Goal: Task Accomplishment & Management: Use online tool/utility

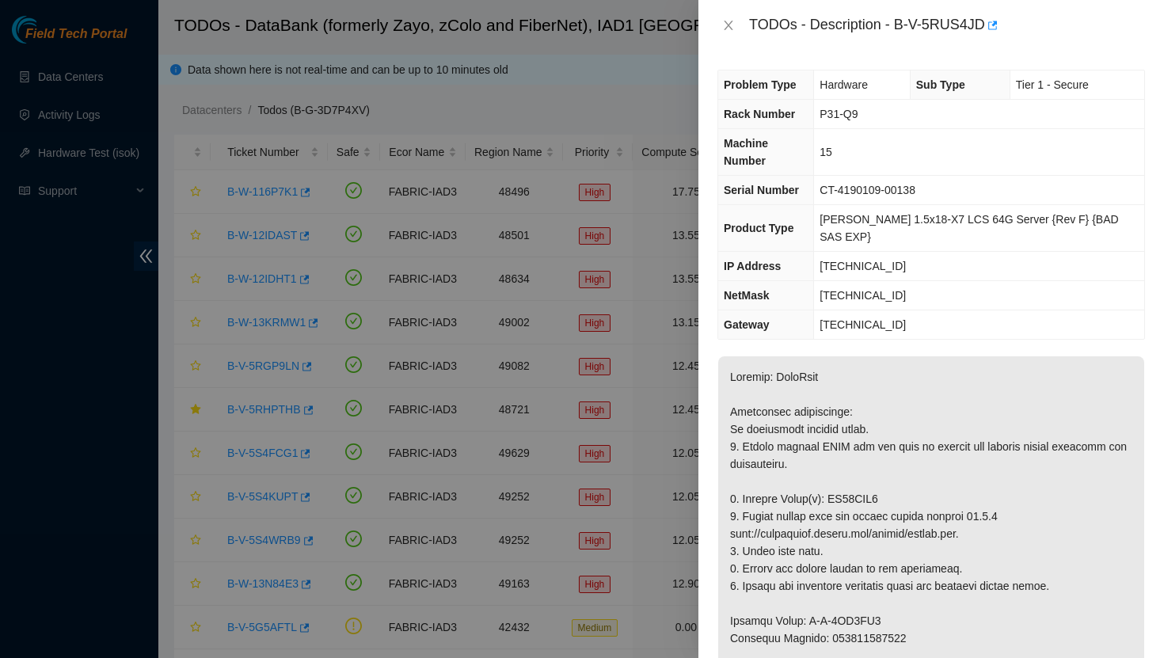
scroll to position [466, 0]
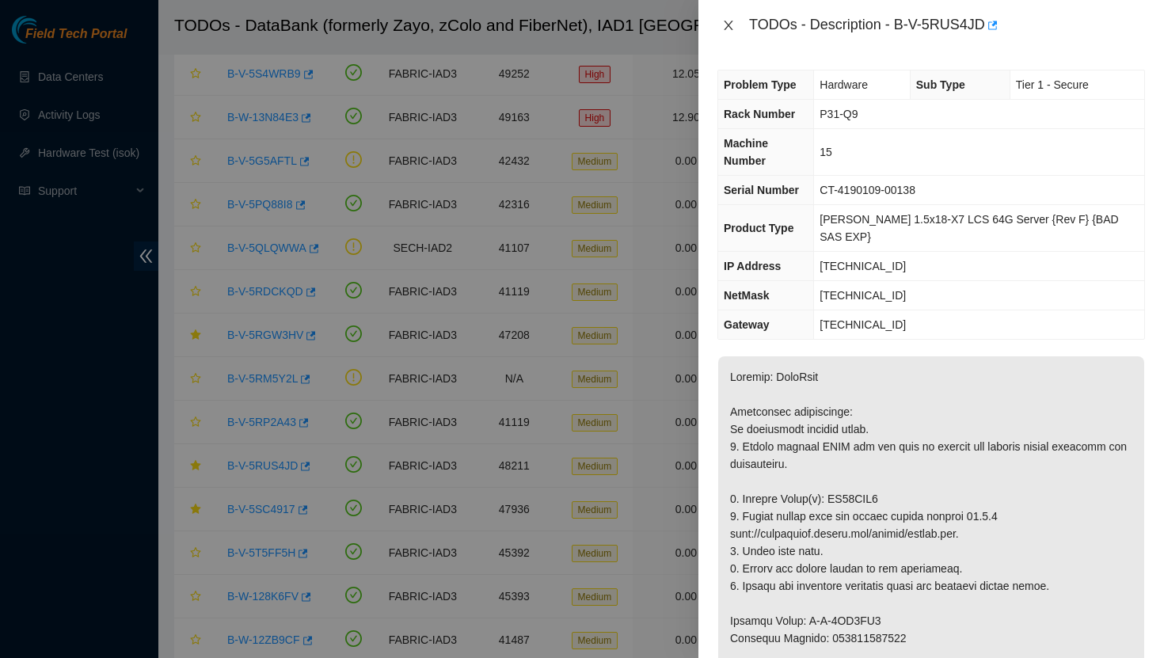
click at [729, 28] on icon "close" at bounding box center [728, 25] width 13 height 13
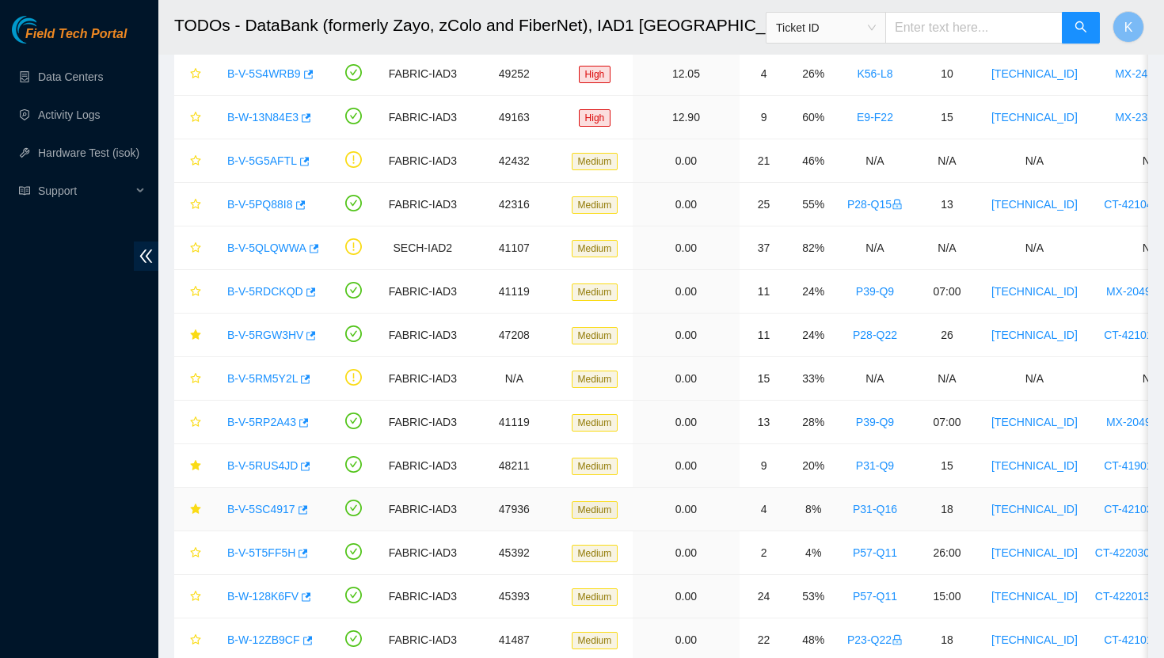
click at [269, 514] on link "B-V-5SC4917" at bounding box center [261, 509] width 68 height 13
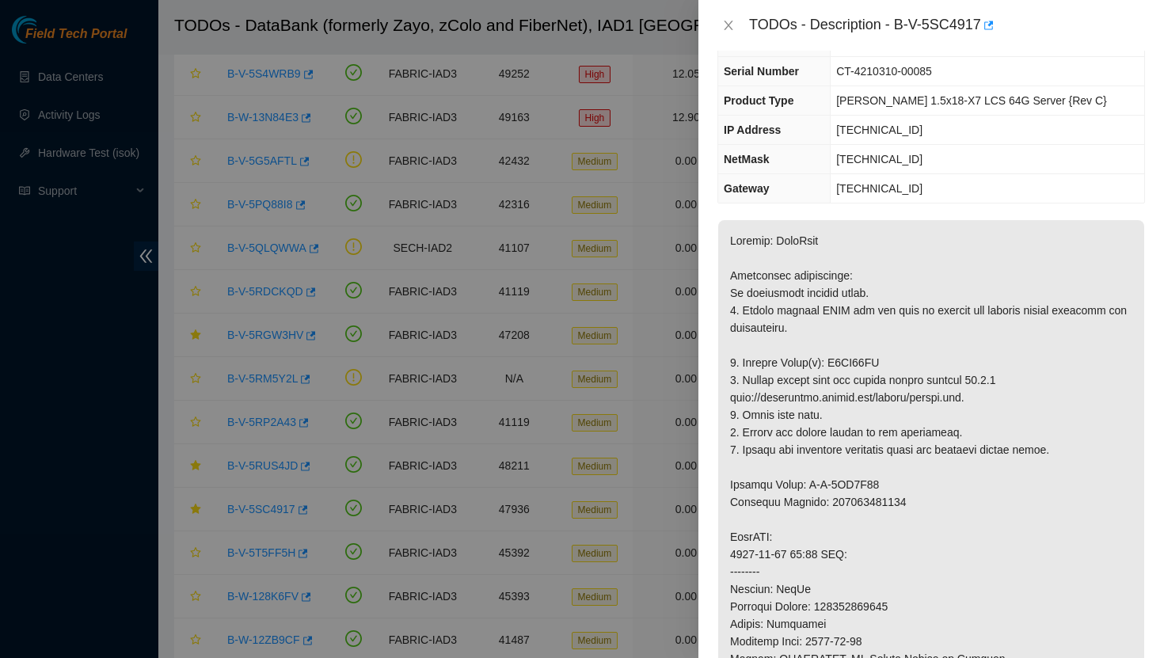
scroll to position [106, 0]
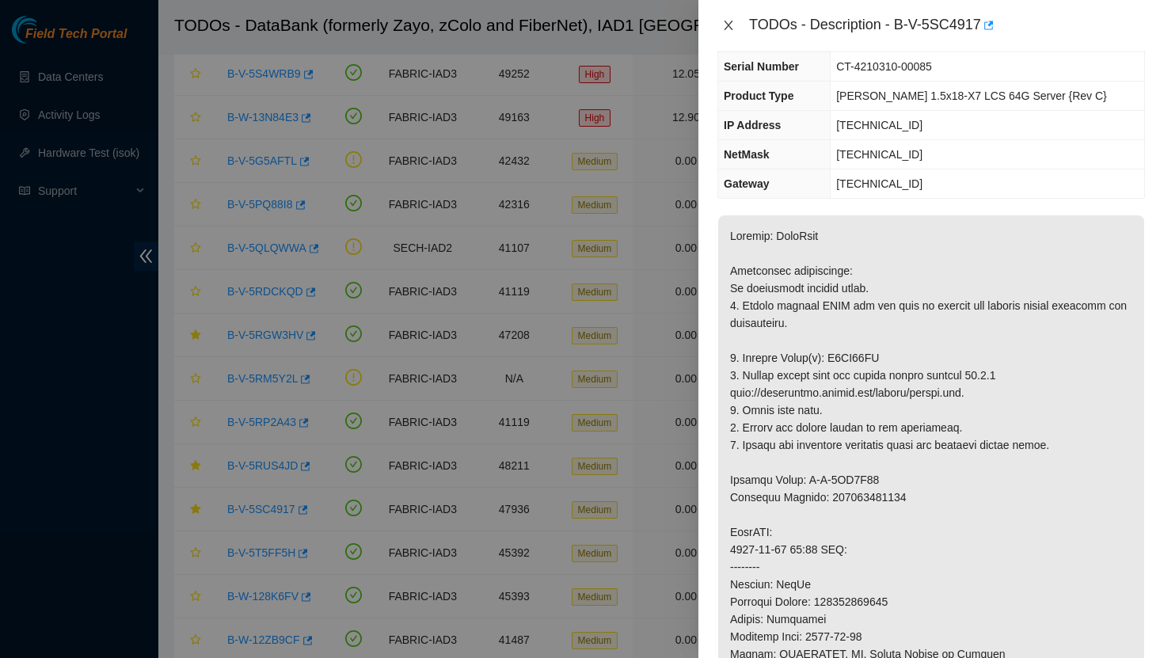
click at [732, 26] on icon "close" at bounding box center [728, 25] width 13 height 13
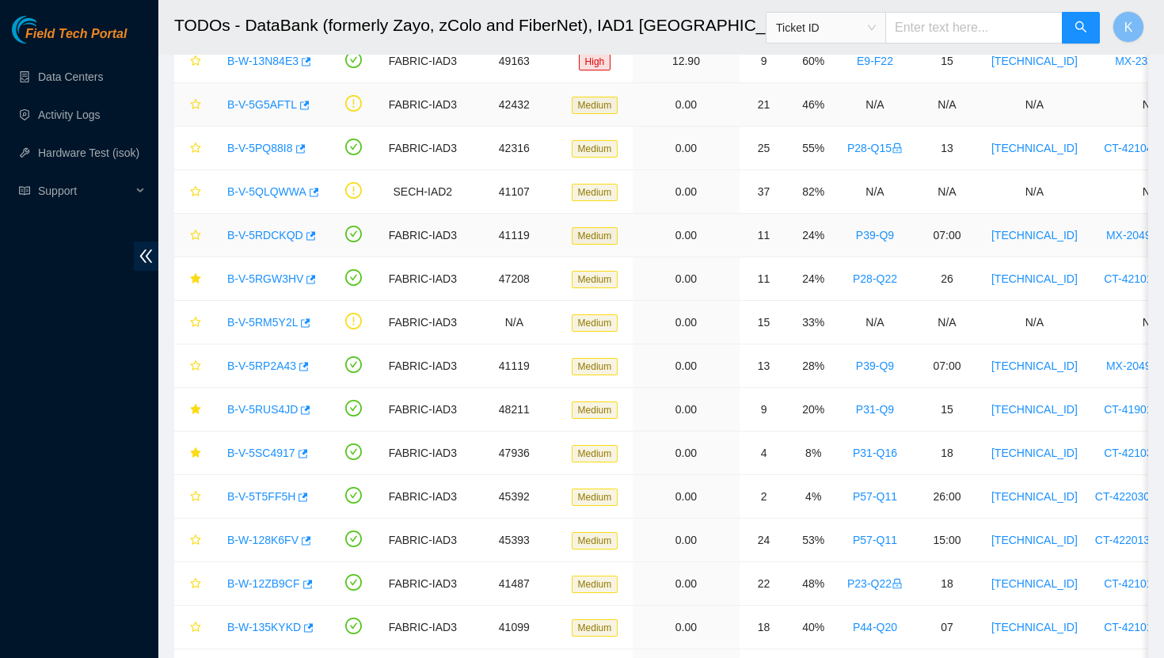
scroll to position [527, 0]
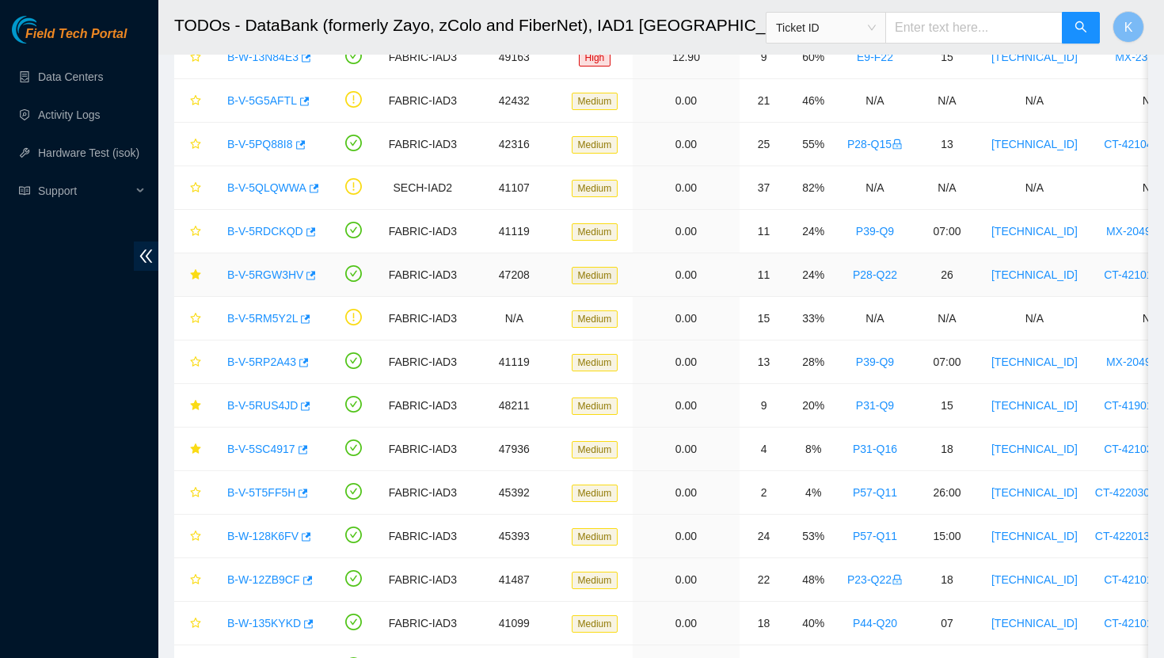
click at [253, 277] on link "B-V-5RGW3HV" at bounding box center [265, 274] width 76 height 13
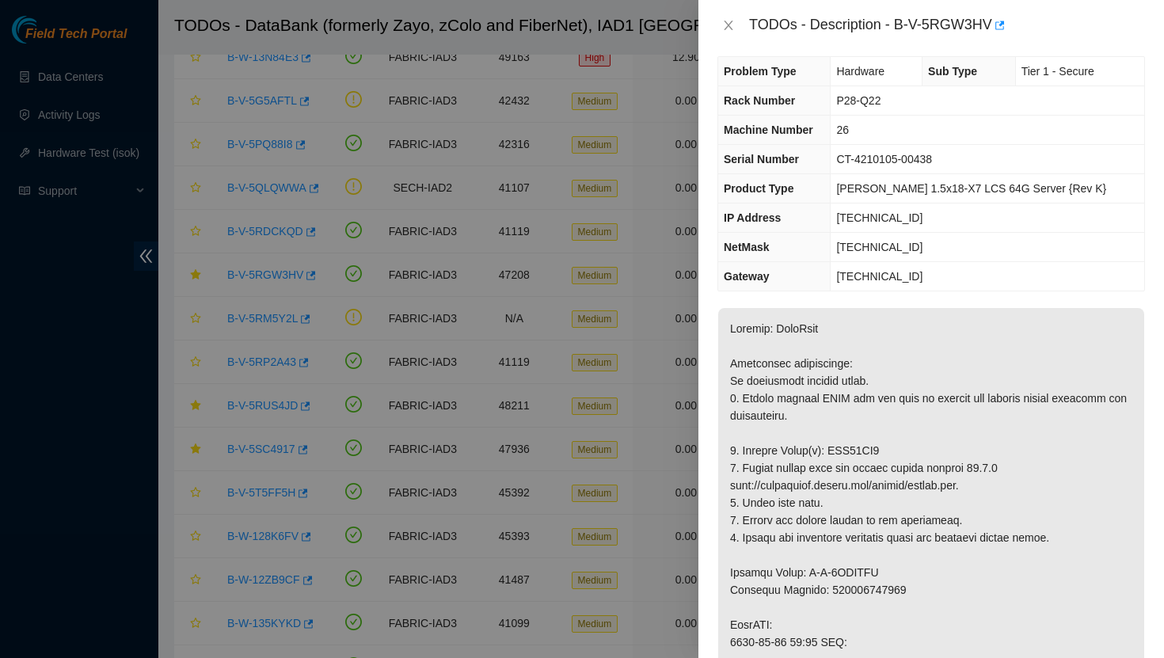
scroll to position [0, 0]
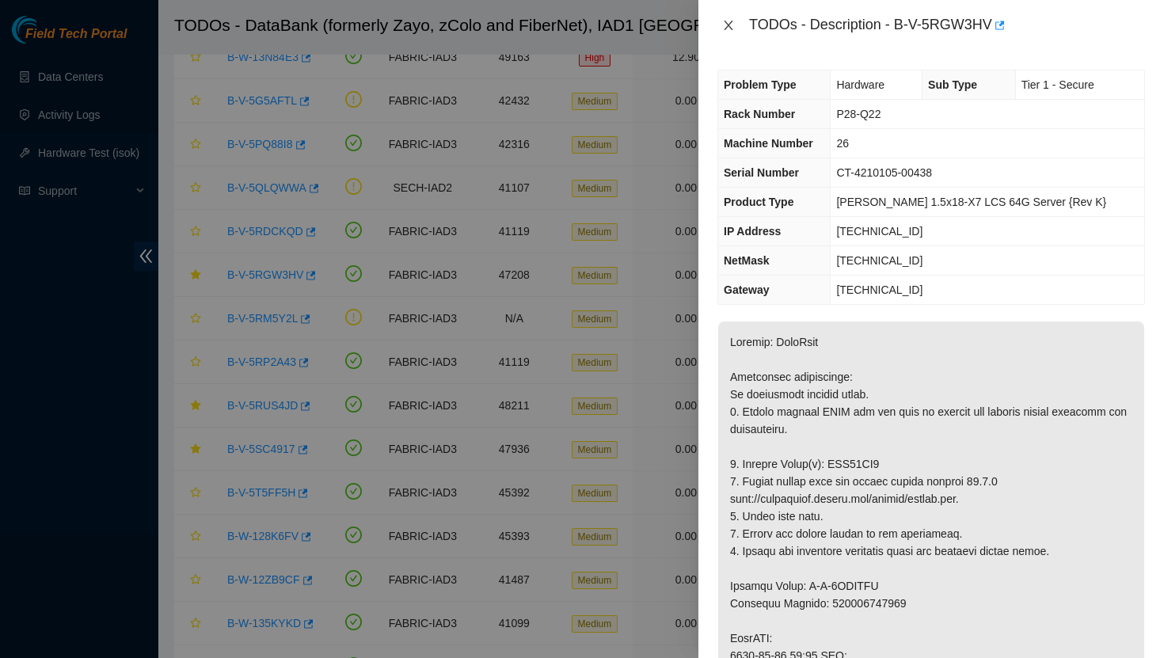
click at [726, 26] on icon "close" at bounding box center [728, 26] width 9 height 10
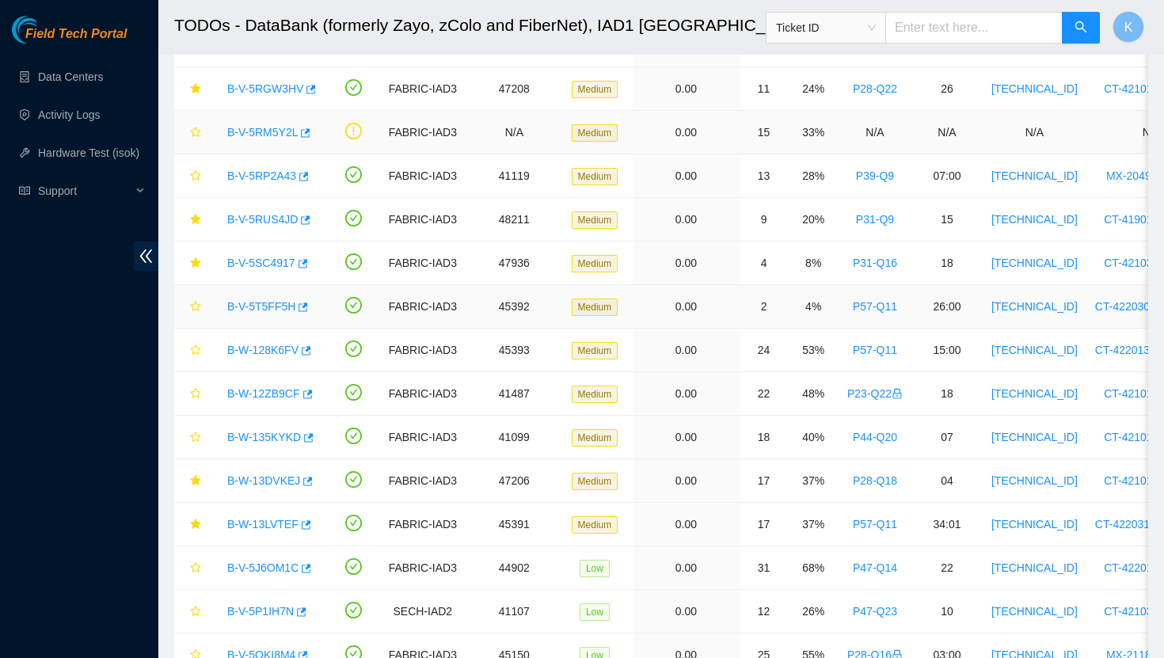
scroll to position [714, 0]
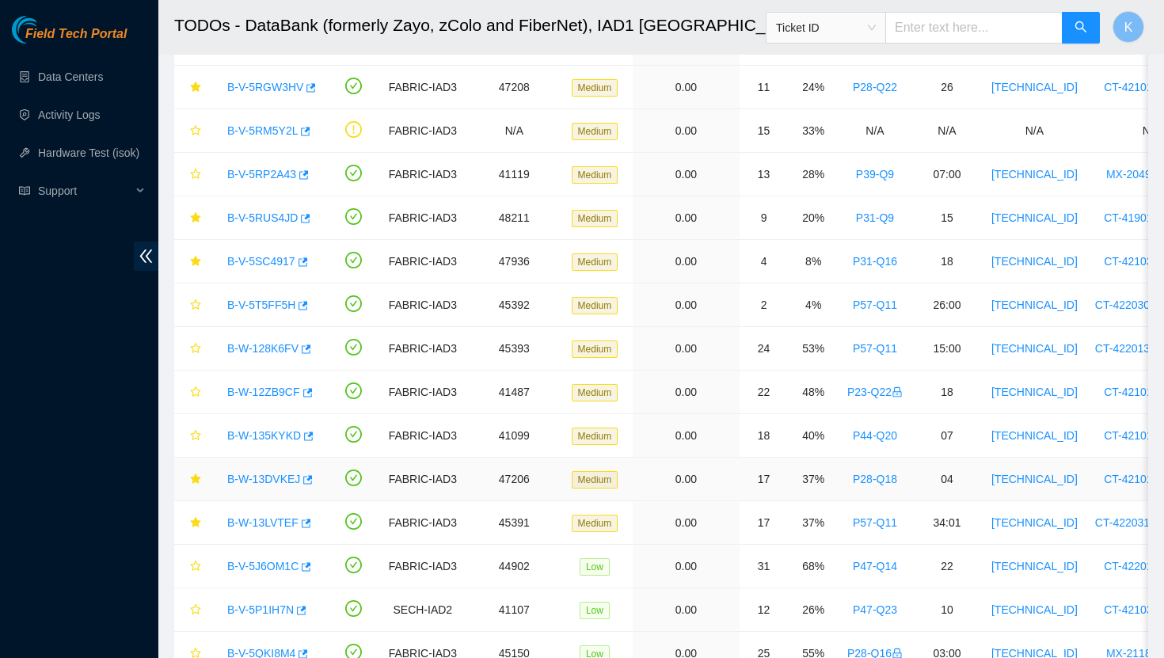
click at [290, 476] on link "B-W-13DVKEJ" at bounding box center [263, 479] width 73 height 13
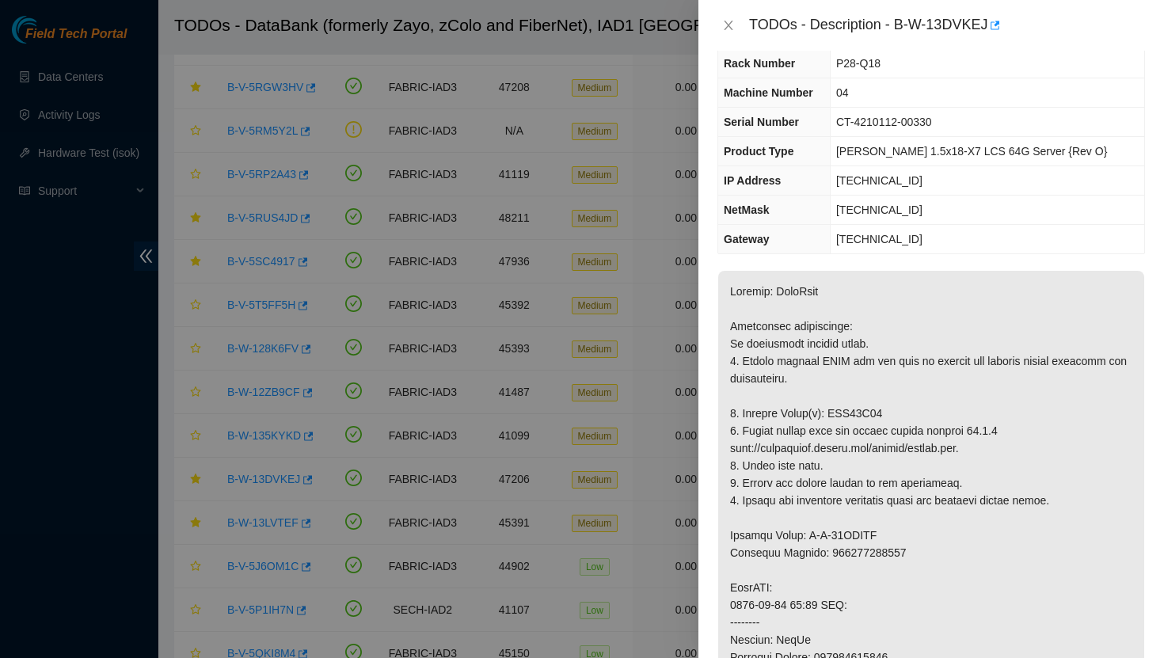
scroll to position [55, 0]
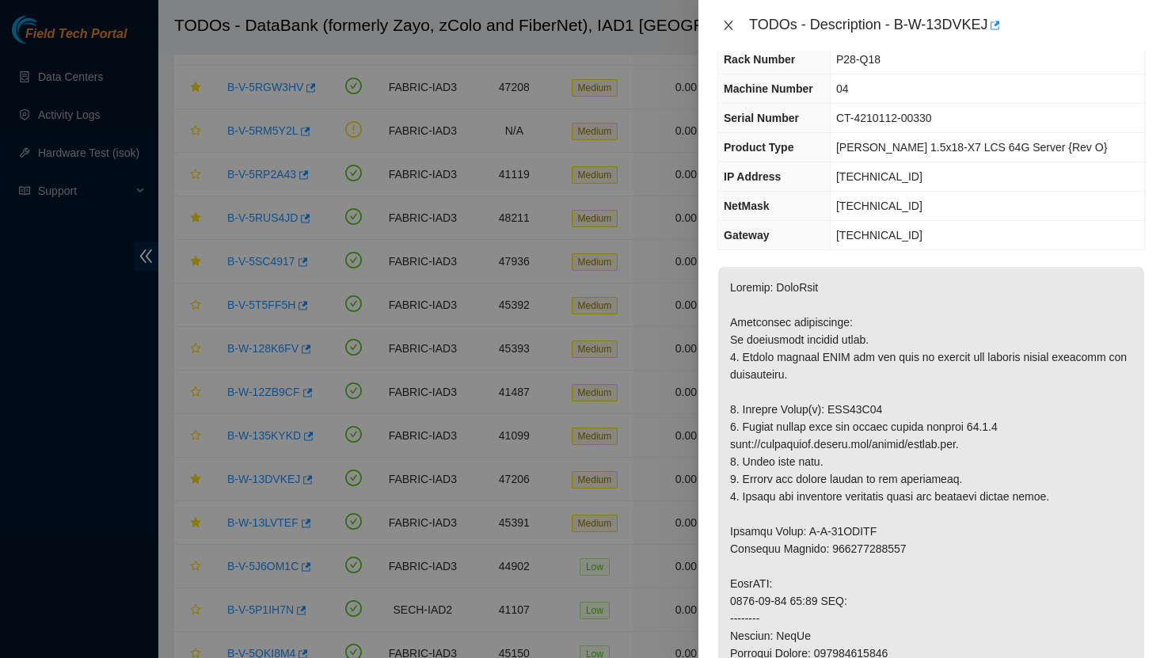
click at [724, 29] on icon "close" at bounding box center [728, 26] width 9 height 10
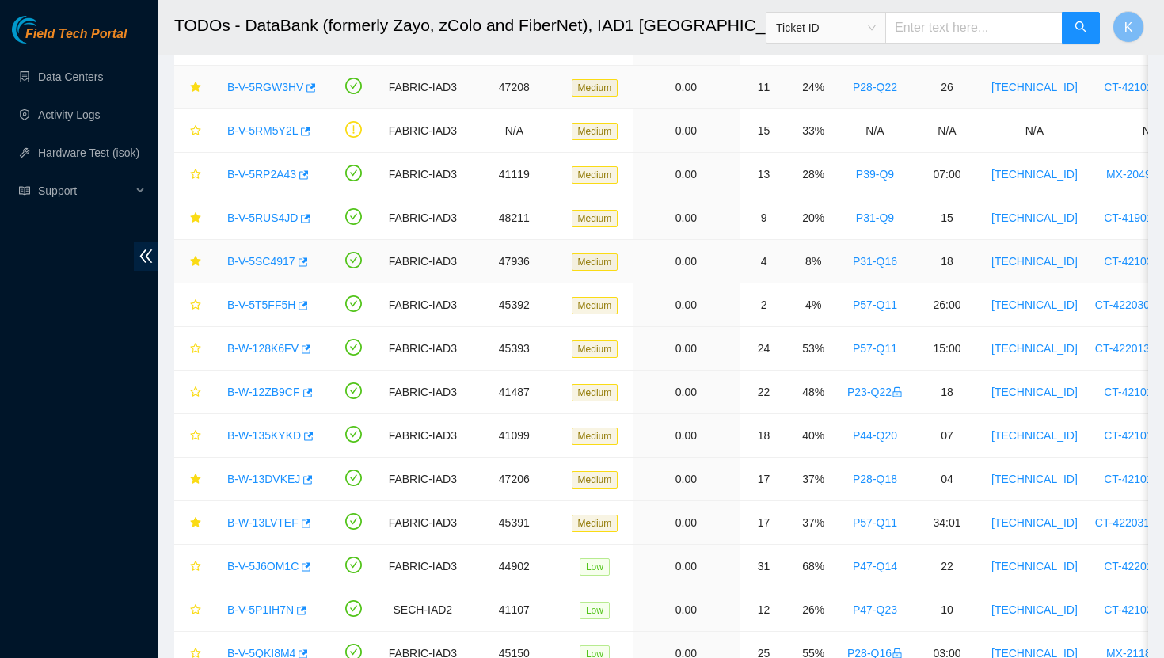
scroll to position [72, 0]
click at [197, 527] on span "star" at bounding box center [195, 523] width 11 height 13
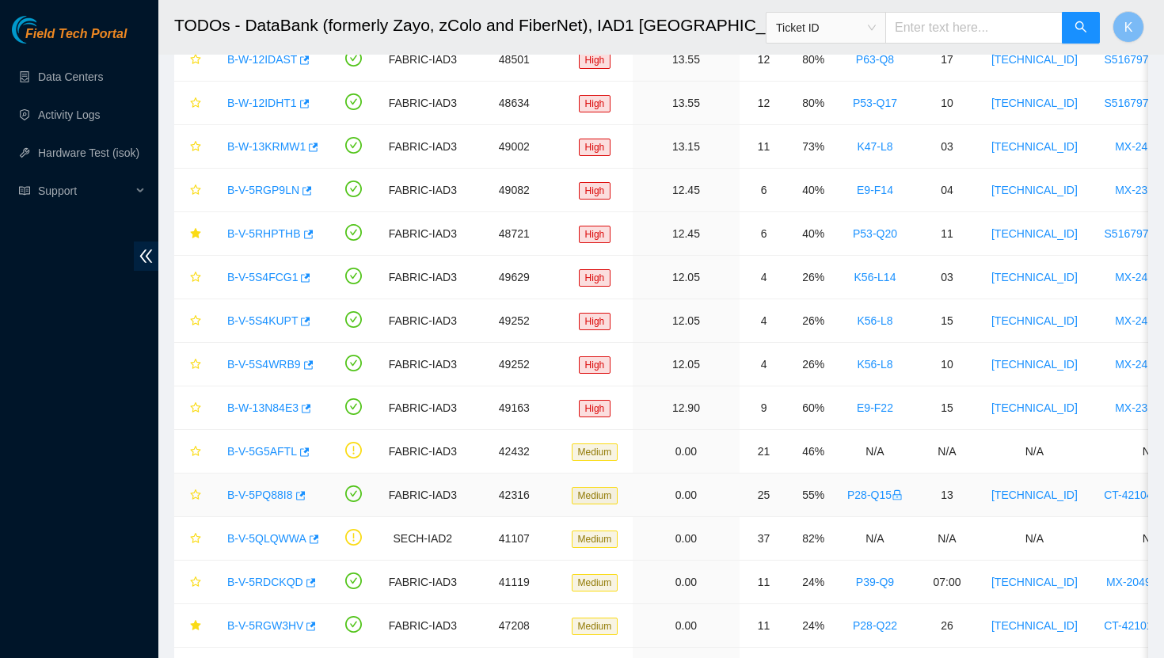
scroll to position [173, 0]
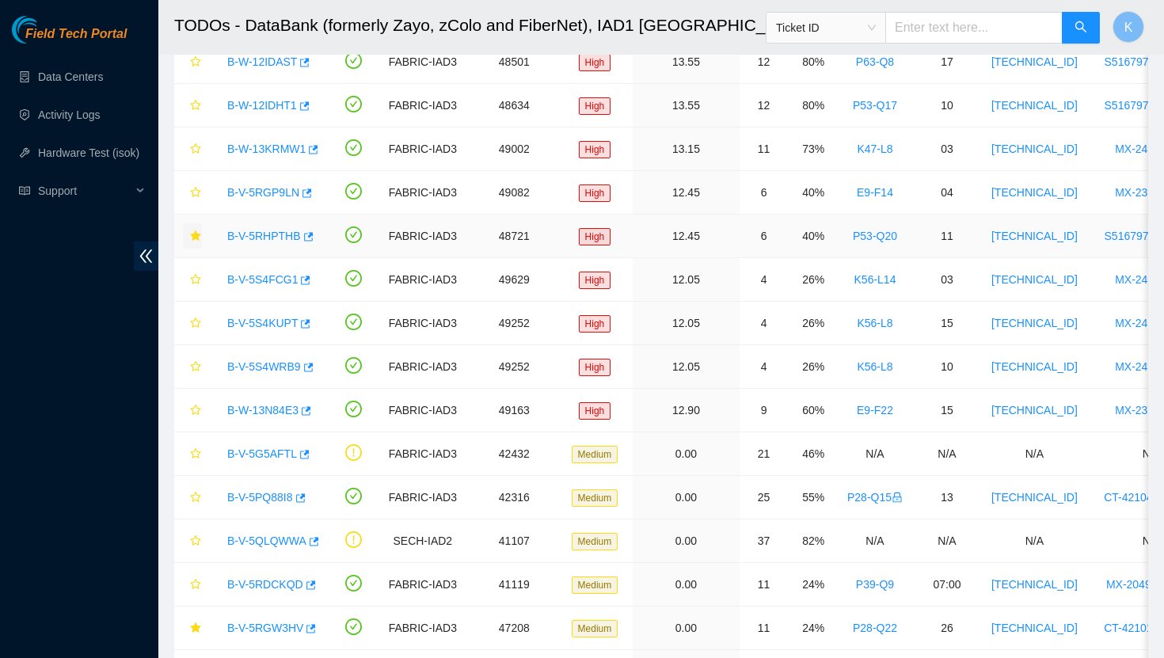
click at [191, 234] on icon "star" at bounding box center [195, 235] width 10 height 10
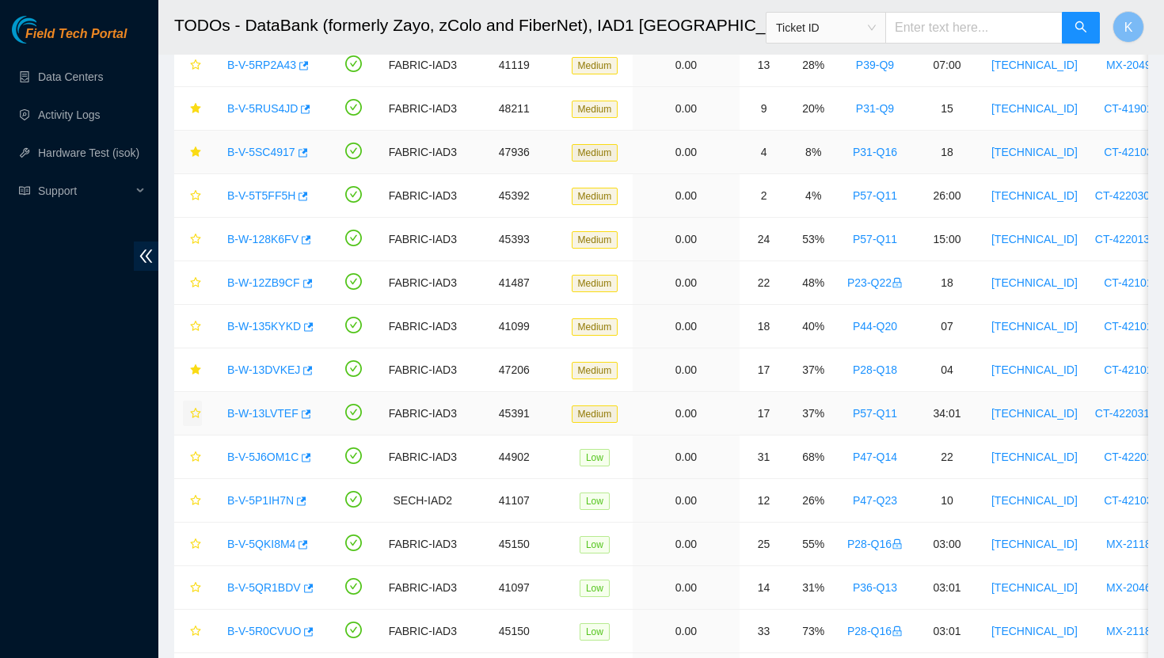
scroll to position [912, 0]
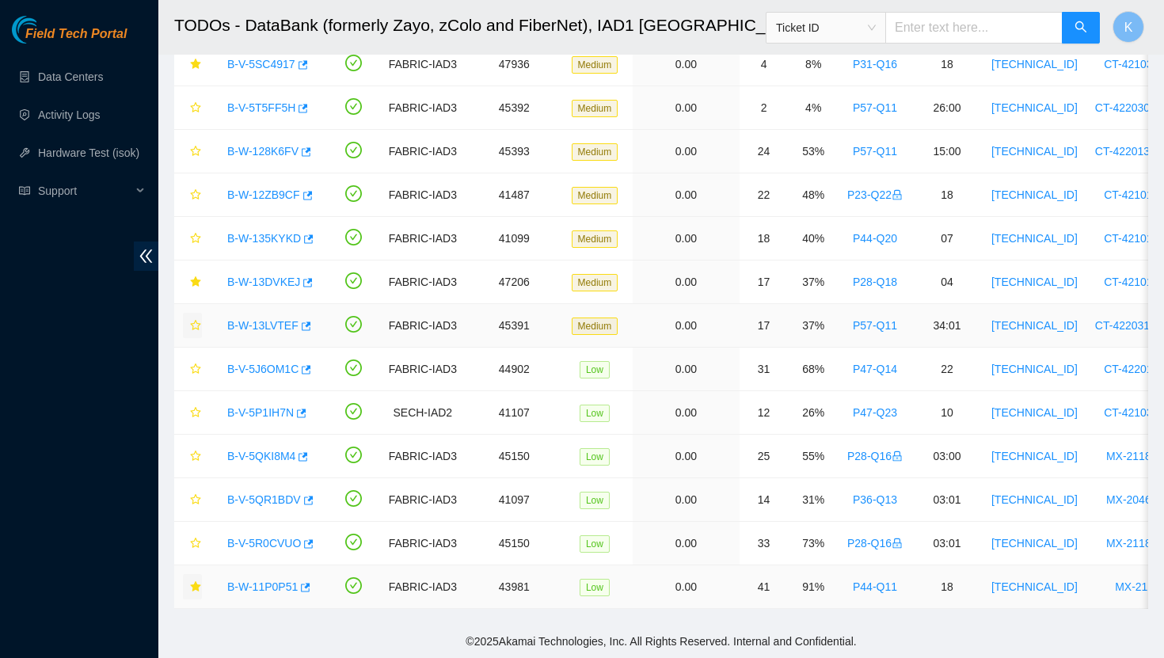
click at [195, 590] on icon "star" at bounding box center [195, 586] width 11 height 11
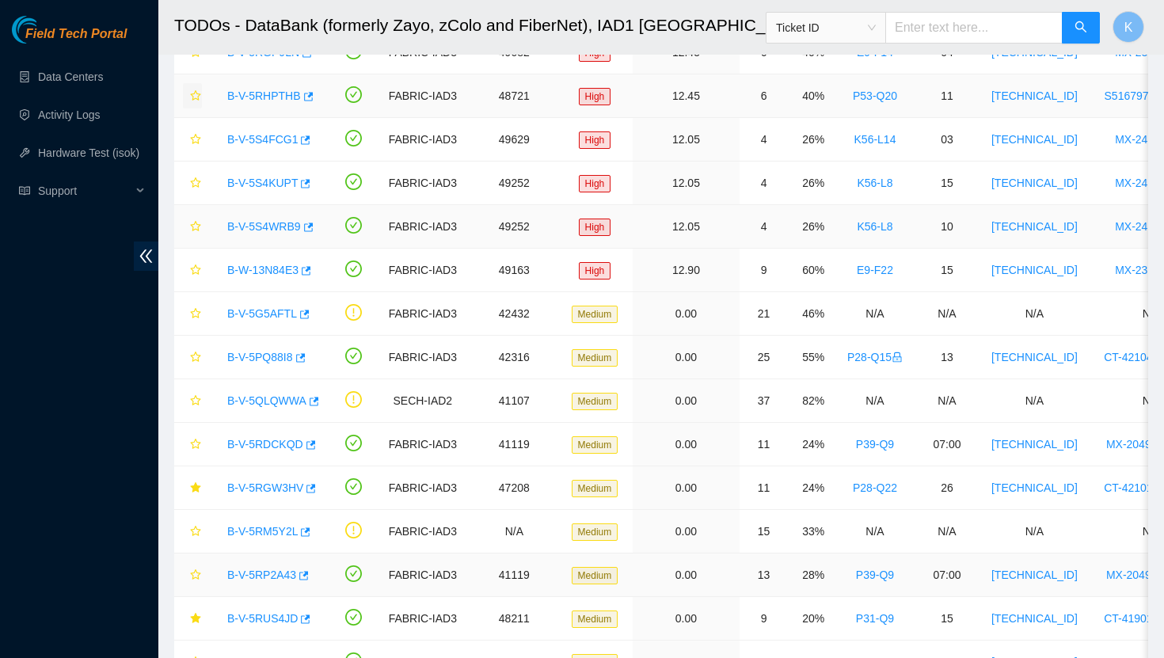
scroll to position [334, 0]
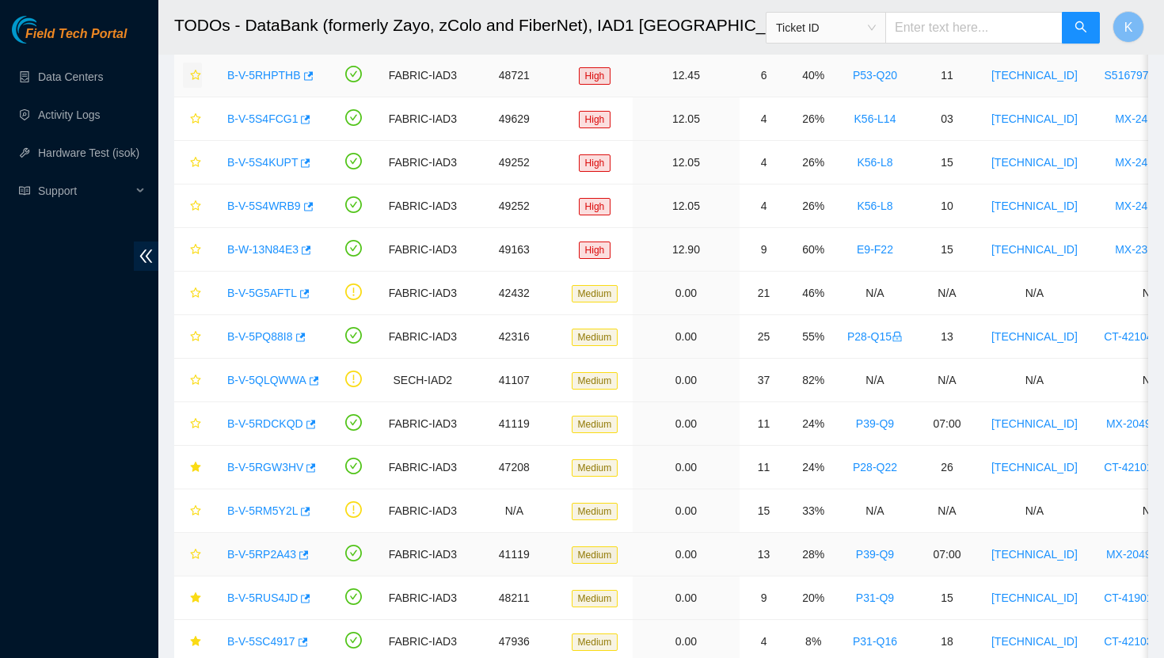
click at [273, 549] on link "B-V-5RP2A43" at bounding box center [261, 554] width 69 height 13
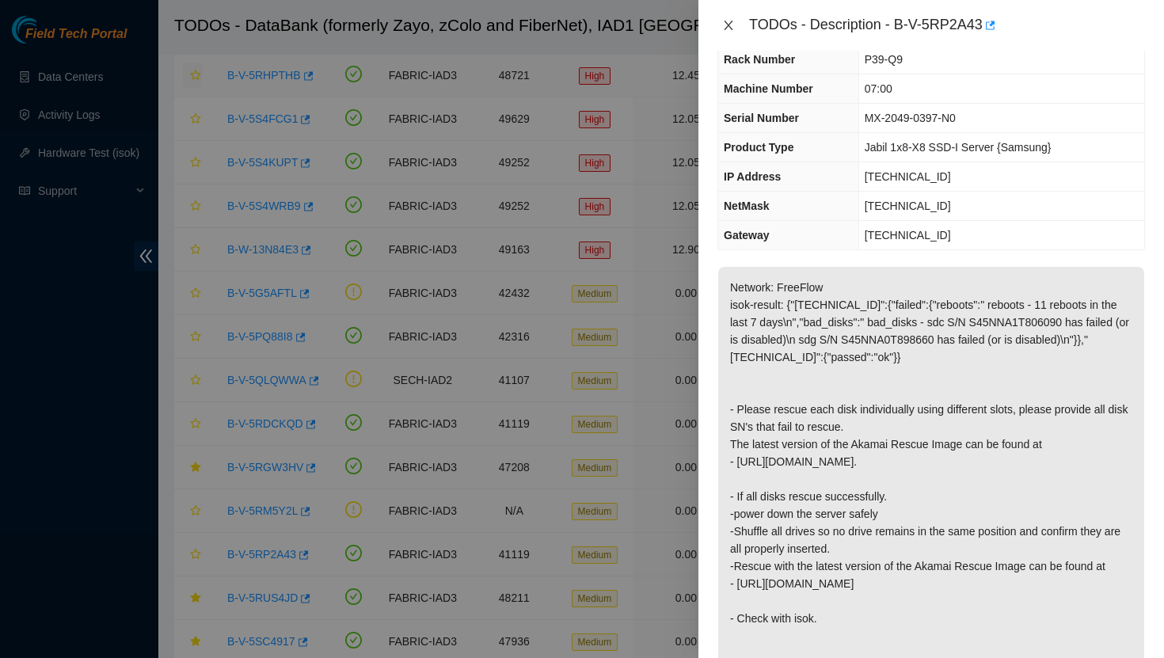
click at [725, 21] on icon "close" at bounding box center [728, 26] width 9 height 10
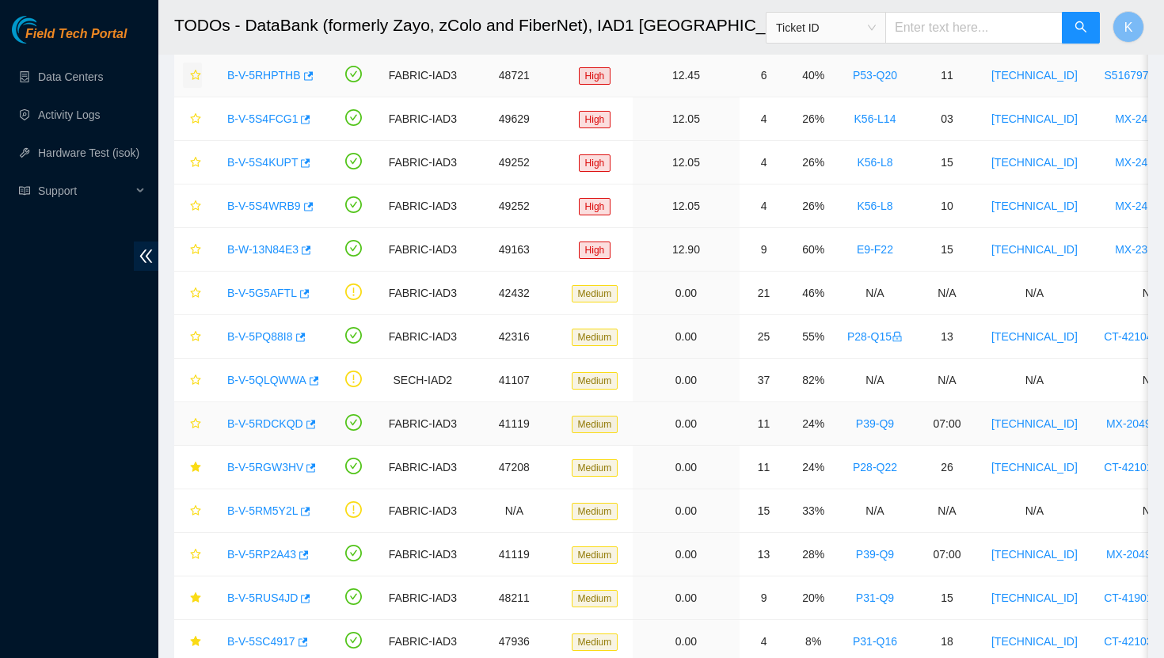
scroll to position [72, 0]
click at [190, 425] on icon "star" at bounding box center [195, 423] width 11 height 11
click at [246, 424] on link "B-V-5RDCKQD" at bounding box center [265, 423] width 76 height 13
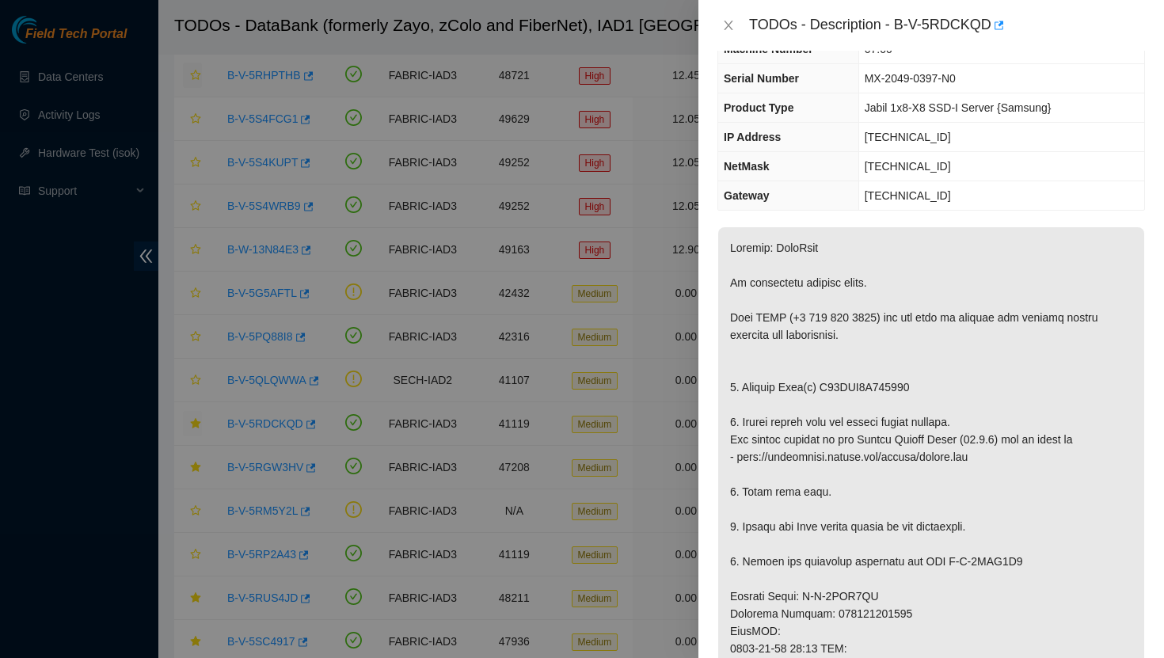
scroll to position [97, 0]
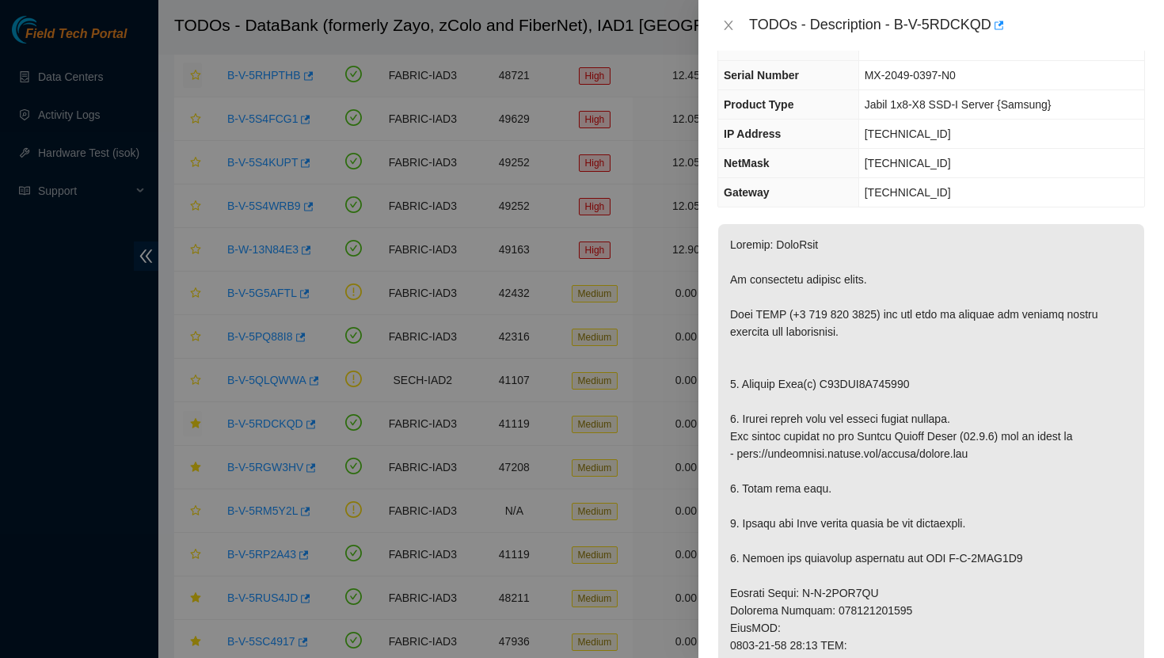
click at [728, 33] on div "TODOs - Description - B-V-5RDCKQD" at bounding box center [932, 25] width 428 height 25
click at [729, 29] on icon "close" at bounding box center [728, 25] width 13 height 13
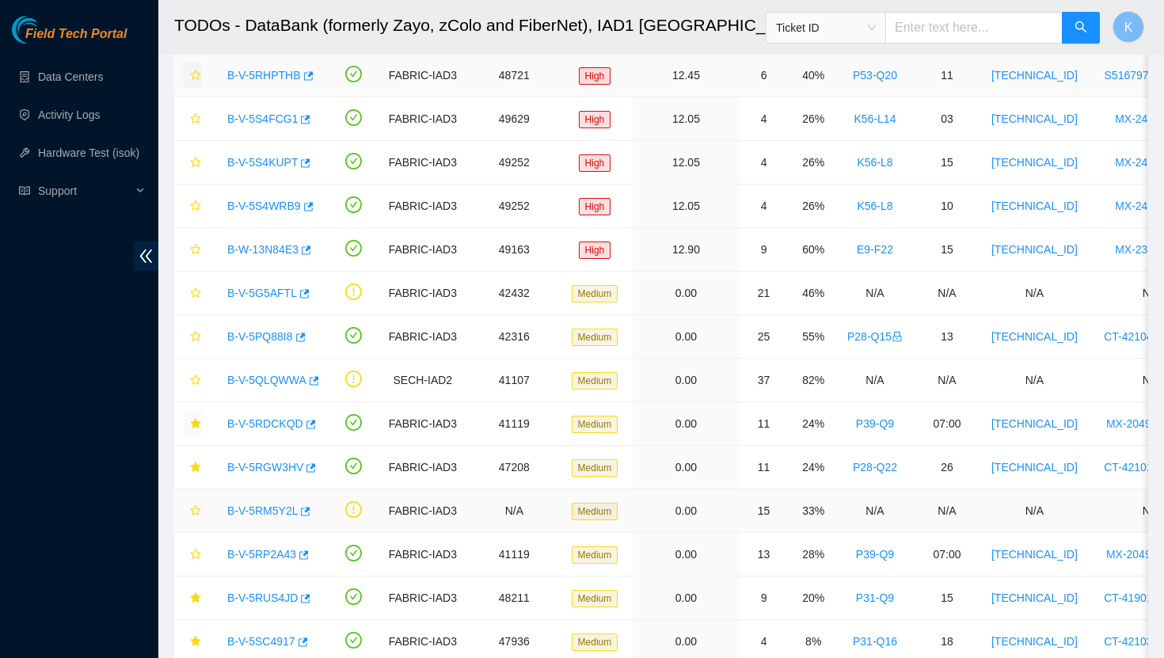
scroll to position [132, 0]
click at [194, 425] on icon "star" at bounding box center [195, 423] width 10 height 10
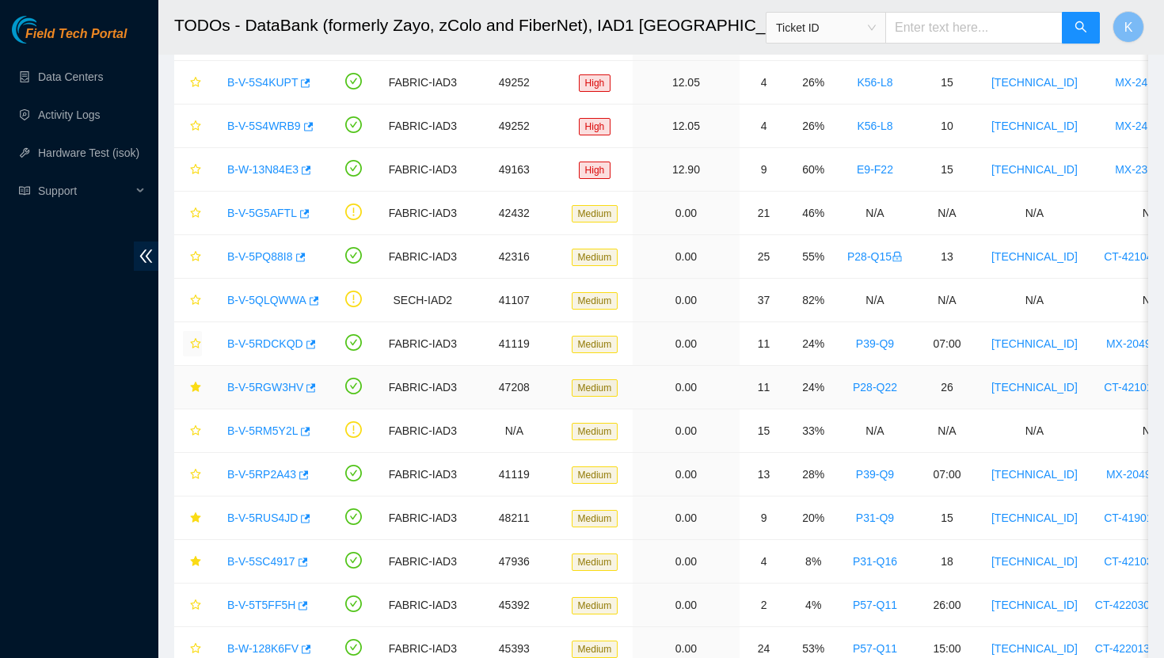
scroll to position [415, 0]
click at [266, 516] on link "B-V-5RUS4JD" at bounding box center [262, 517] width 70 height 13
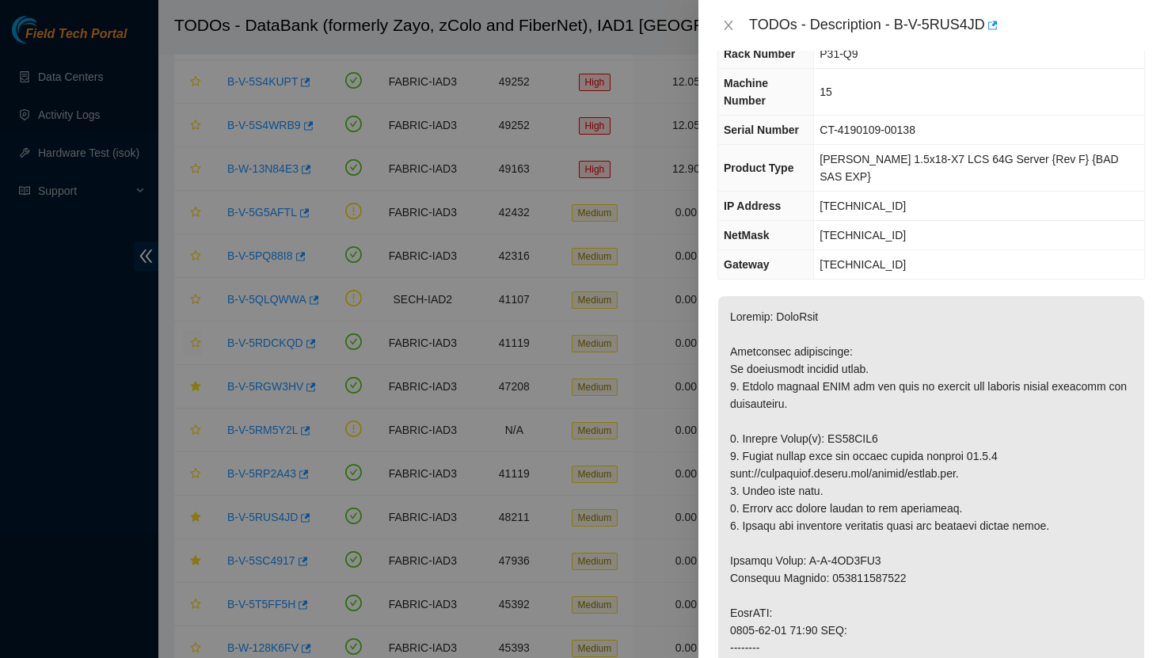
scroll to position [0, 0]
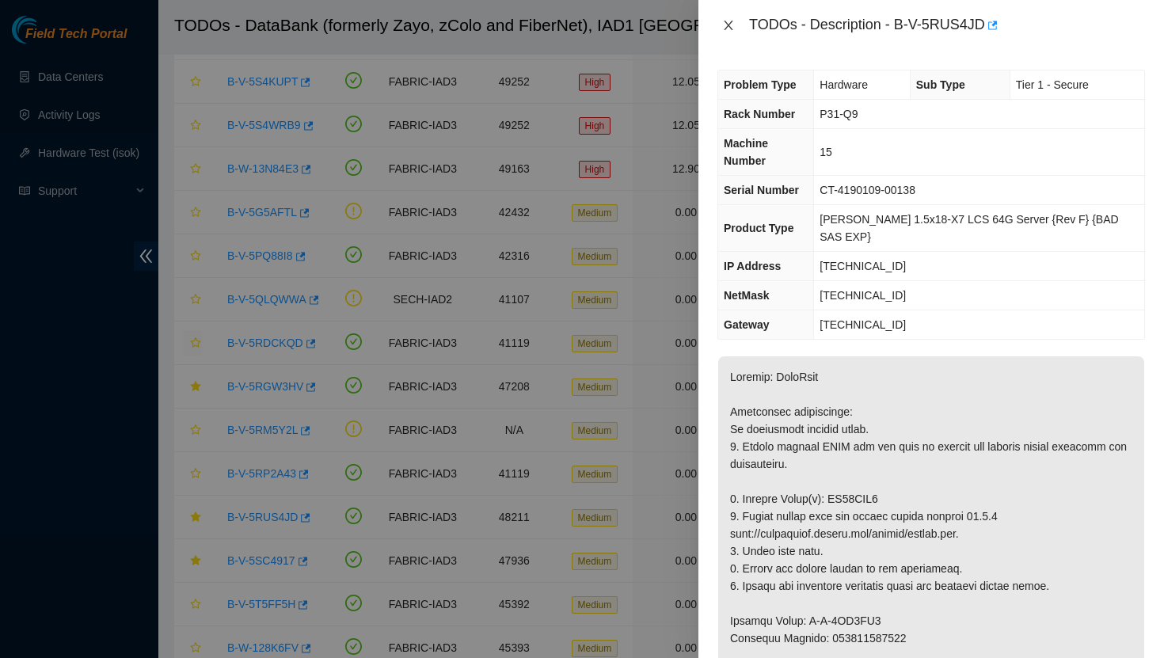
click at [729, 23] on icon "close" at bounding box center [728, 25] width 13 height 13
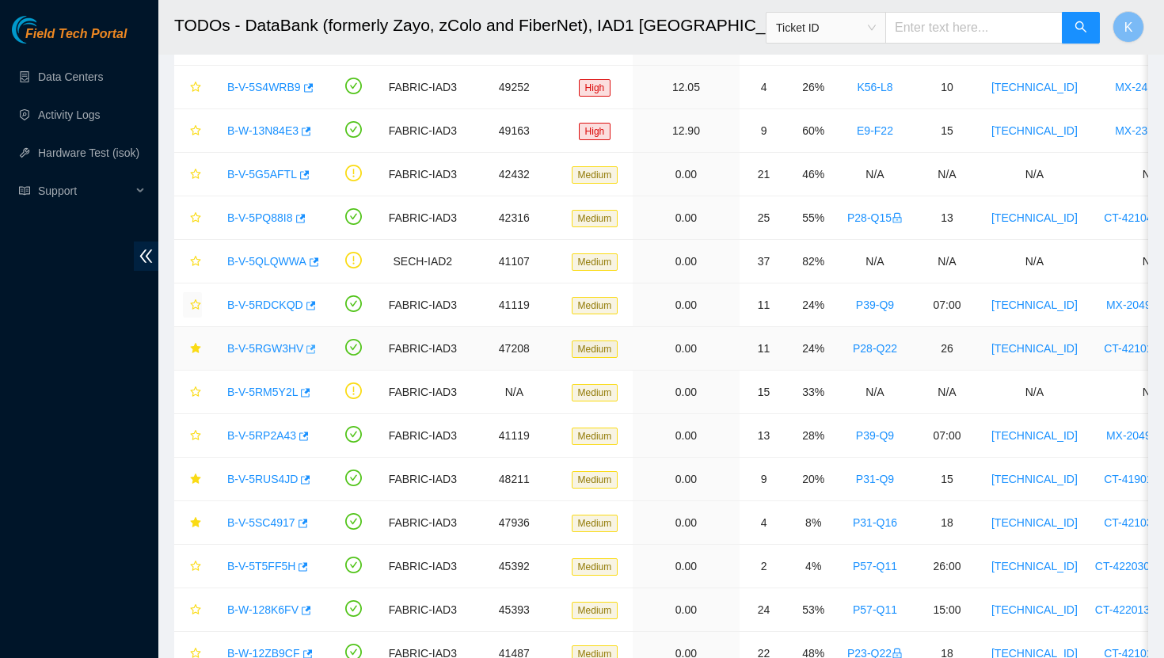
scroll to position [454, 0]
click at [262, 346] on link "B-V-5RGW3HV" at bounding box center [265, 347] width 76 height 13
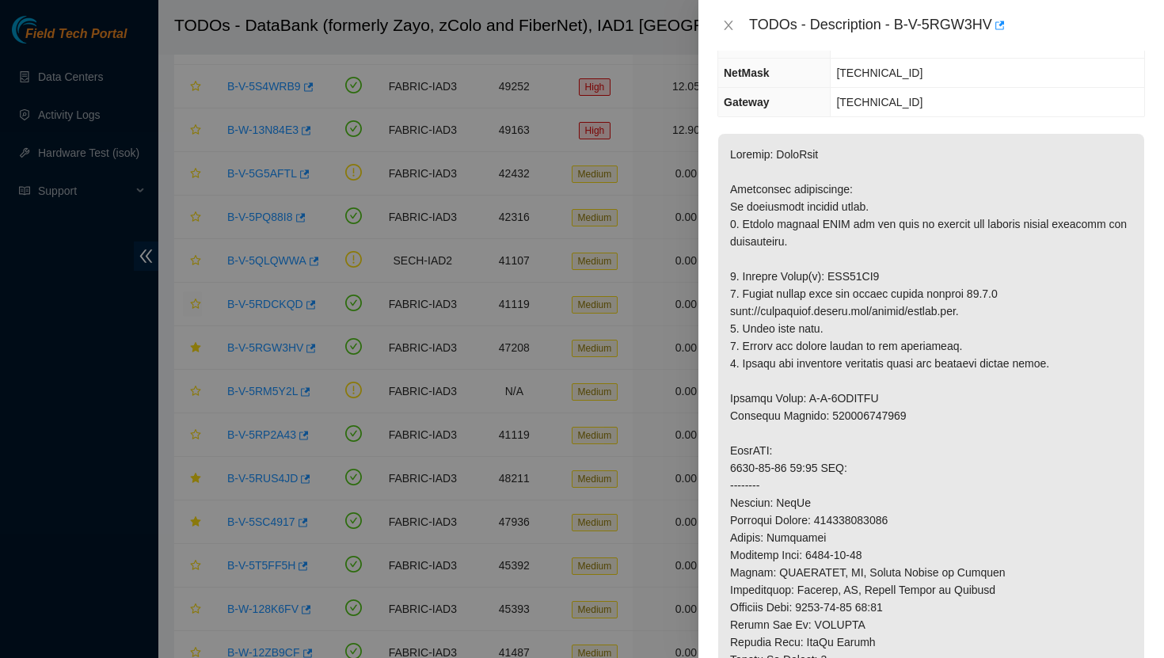
scroll to position [0, 0]
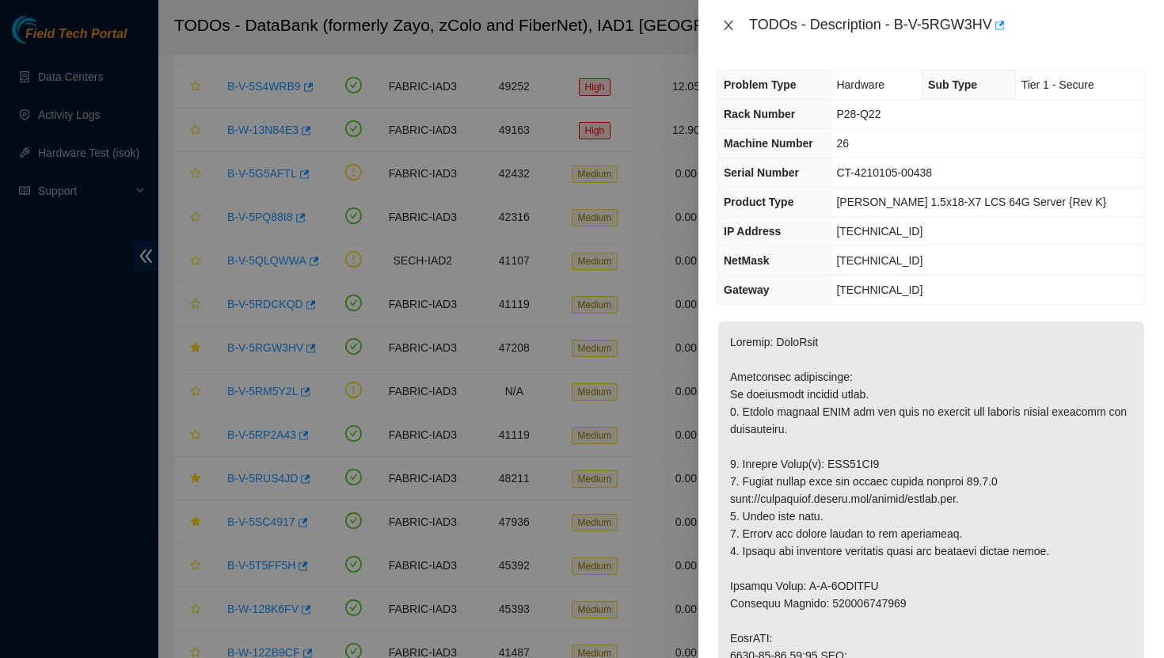
click at [726, 25] on icon "close" at bounding box center [728, 25] width 13 height 13
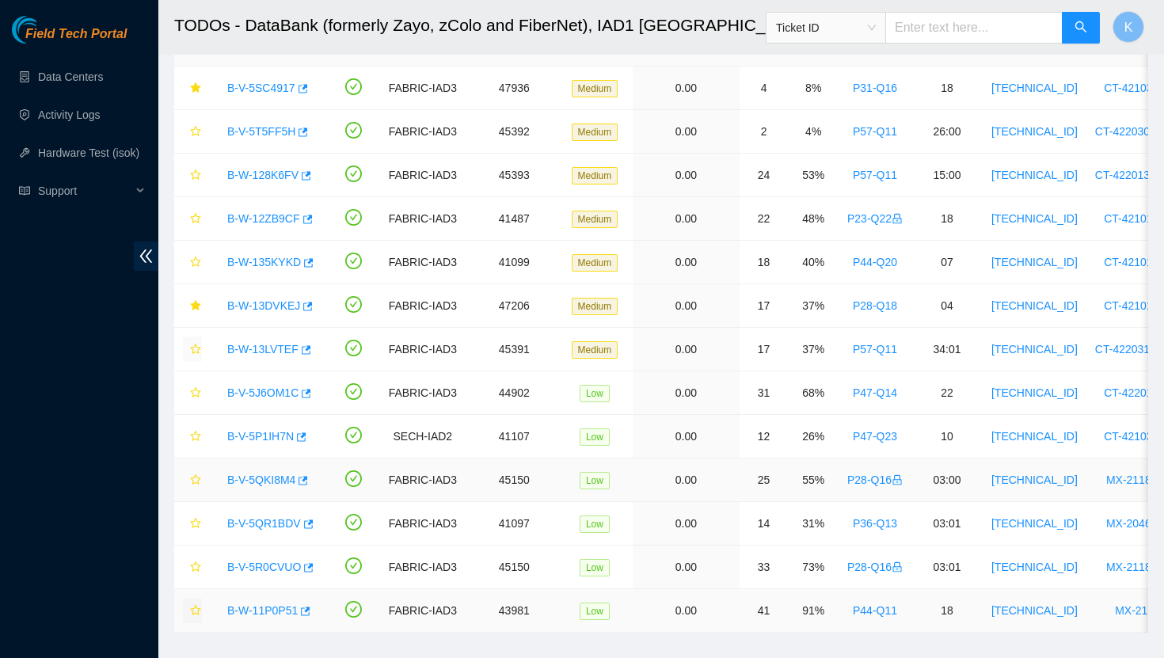
scroll to position [881, 0]
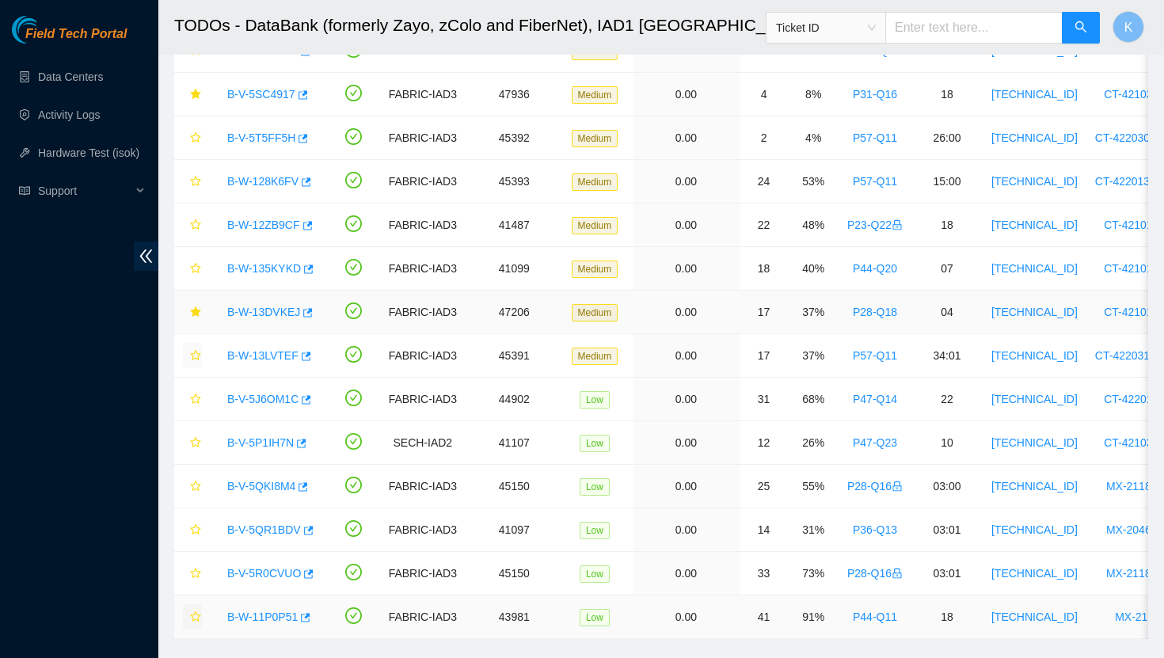
click at [259, 313] on link "B-W-13DVKEJ" at bounding box center [263, 312] width 73 height 13
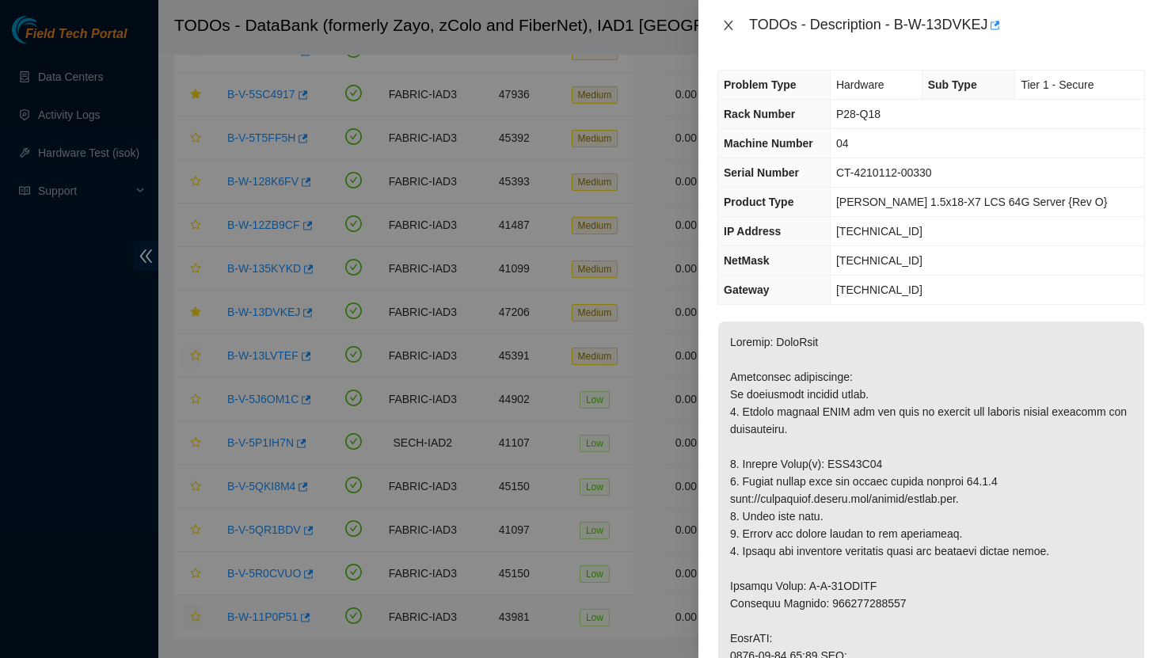
click at [730, 30] on icon "close" at bounding box center [728, 25] width 13 height 13
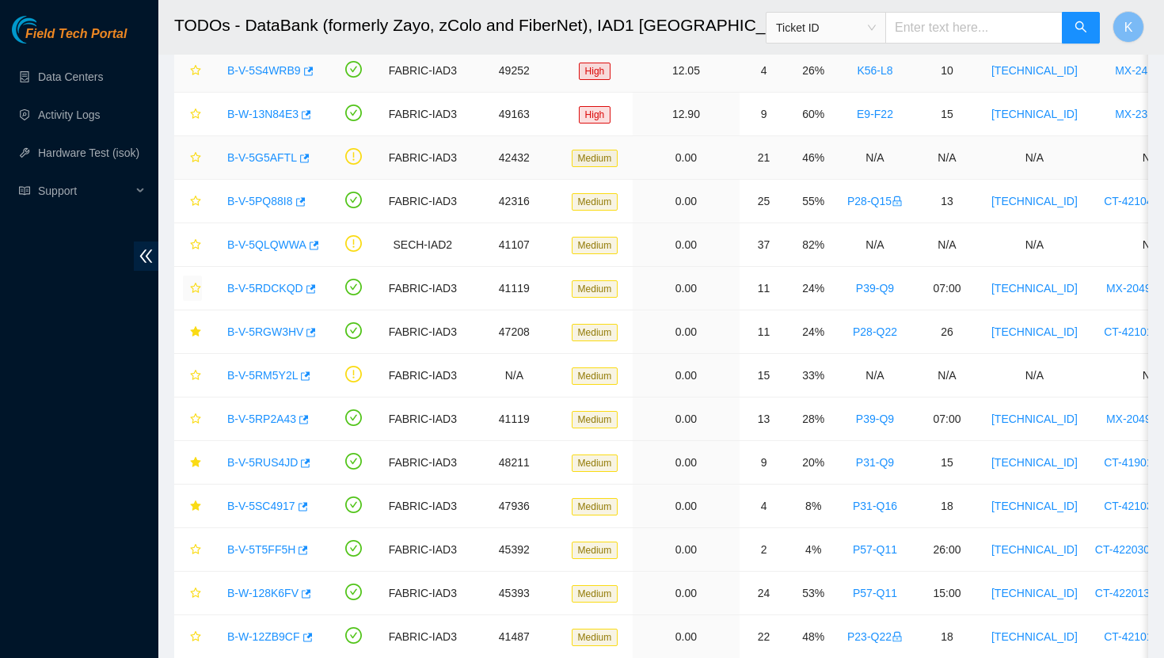
scroll to position [475, 0]
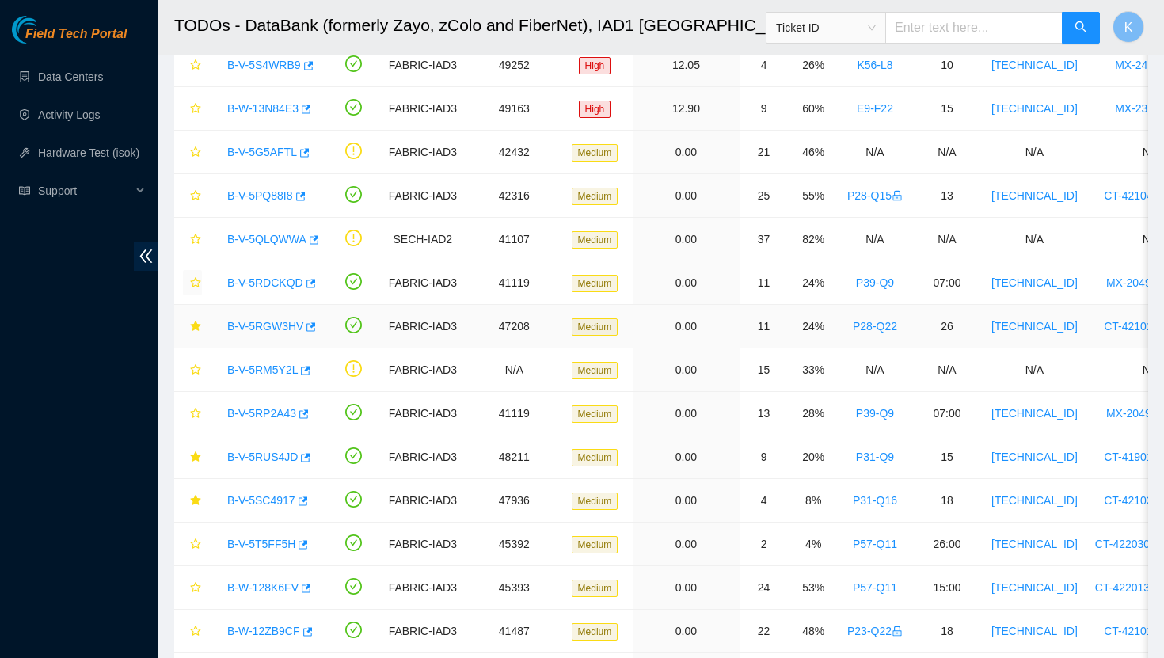
click at [248, 325] on link "B-V-5RGW3HV" at bounding box center [265, 326] width 76 height 13
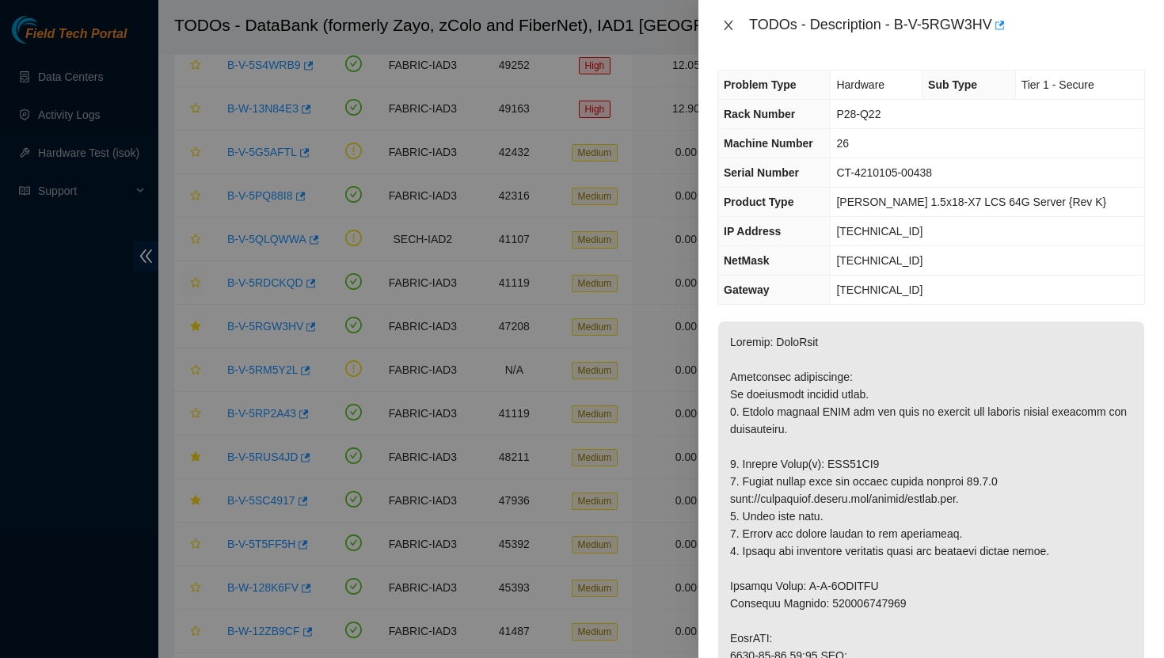
click at [729, 28] on icon "close" at bounding box center [728, 25] width 13 height 13
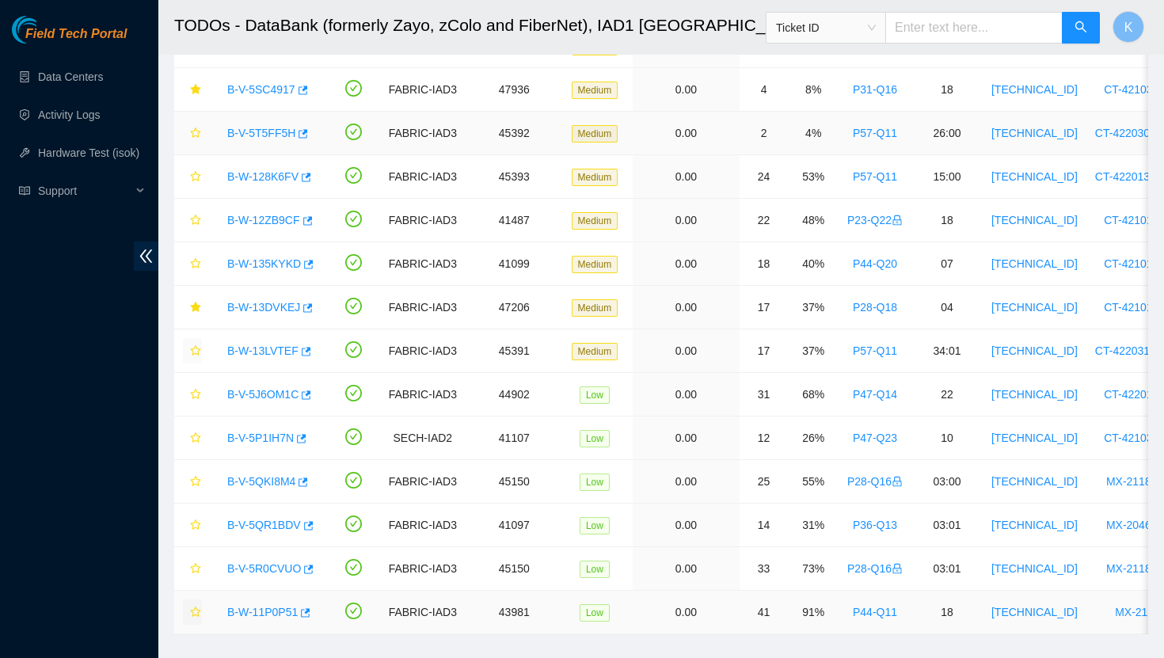
scroll to position [912, 0]
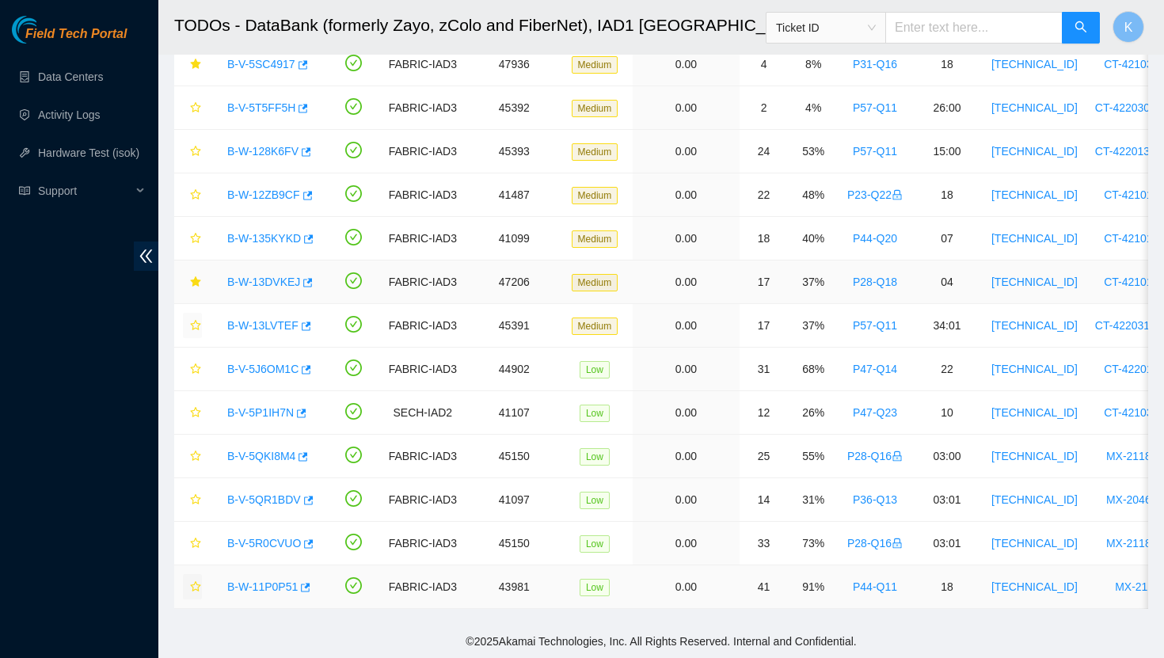
click at [280, 280] on link "B-W-13DVKEJ" at bounding box center [263, 282] width 73 height 13
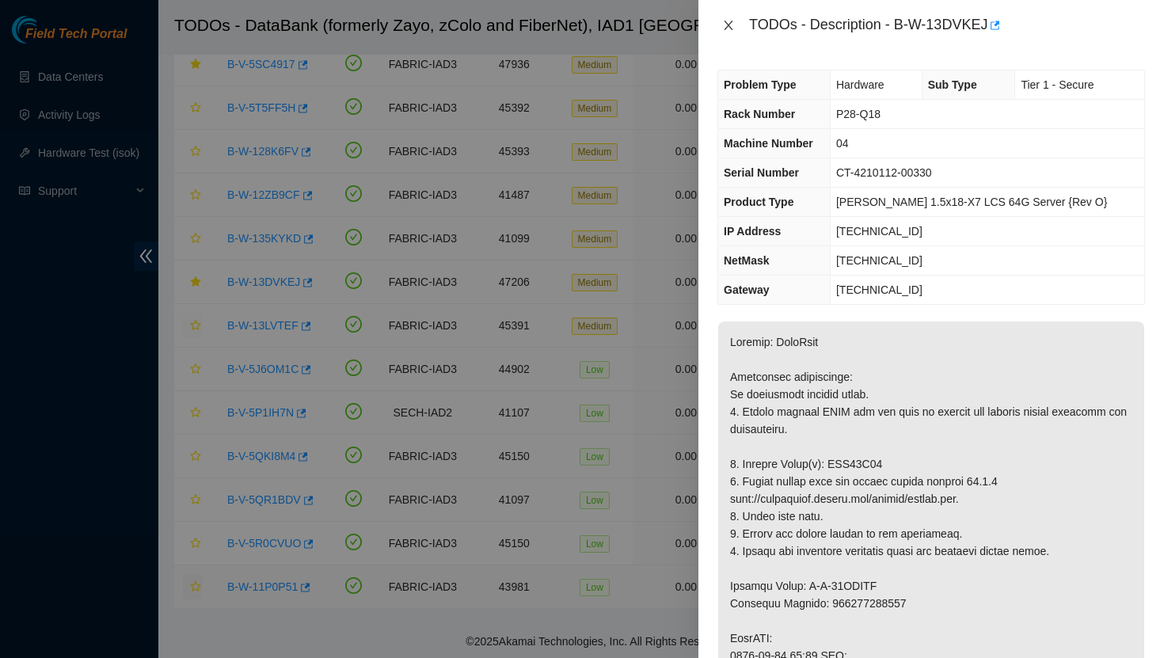
click at [731, 29] on icon "close" at bounding box center [728, 25] width 13 height 13
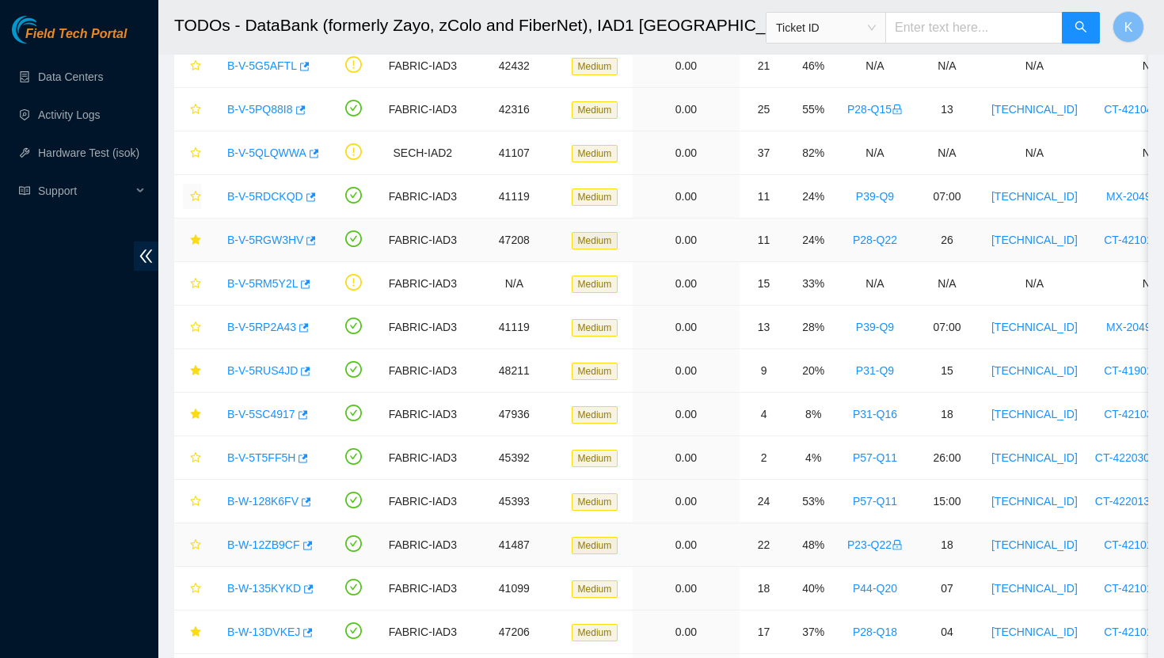
scroll to position [559, 0]
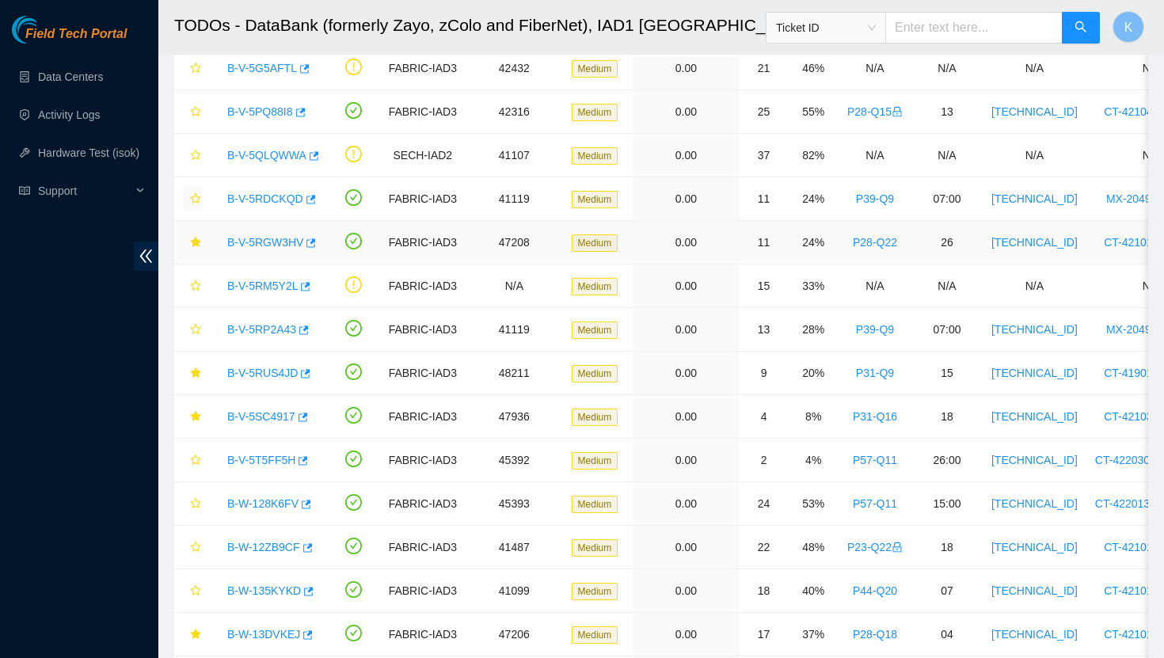
click at [257, 242] on link "B-V-5RGW3HV" at bounding box center [265, 242] width 76 height 13
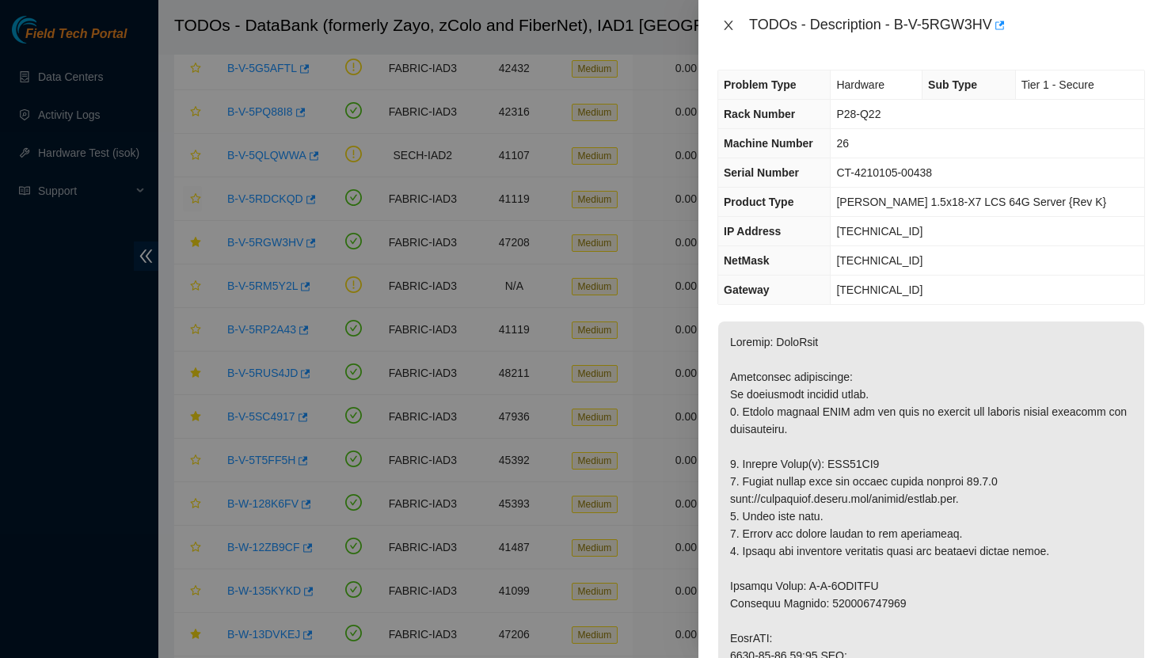
click at [729, 29] on icon "close" at bounding box center [728, 25] width 13 height 13
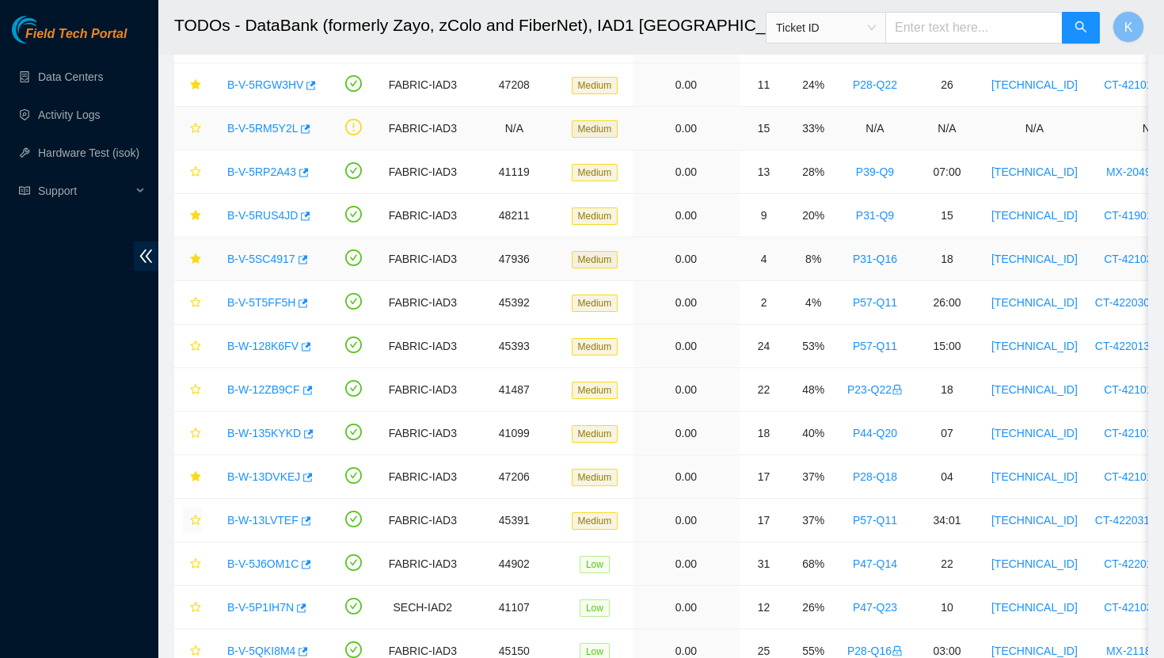
scroll to position [733, 0]
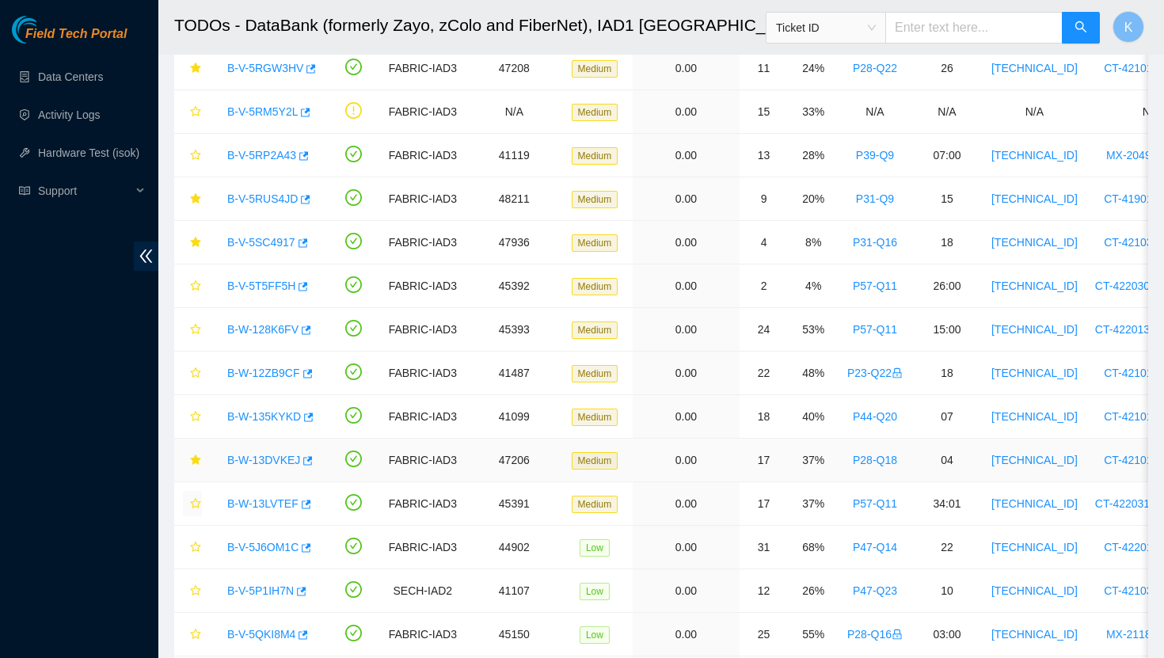
click at [265, 457] on link "B-W-13DVKEJ" at bounding box center [263, 460] width 73 height 13
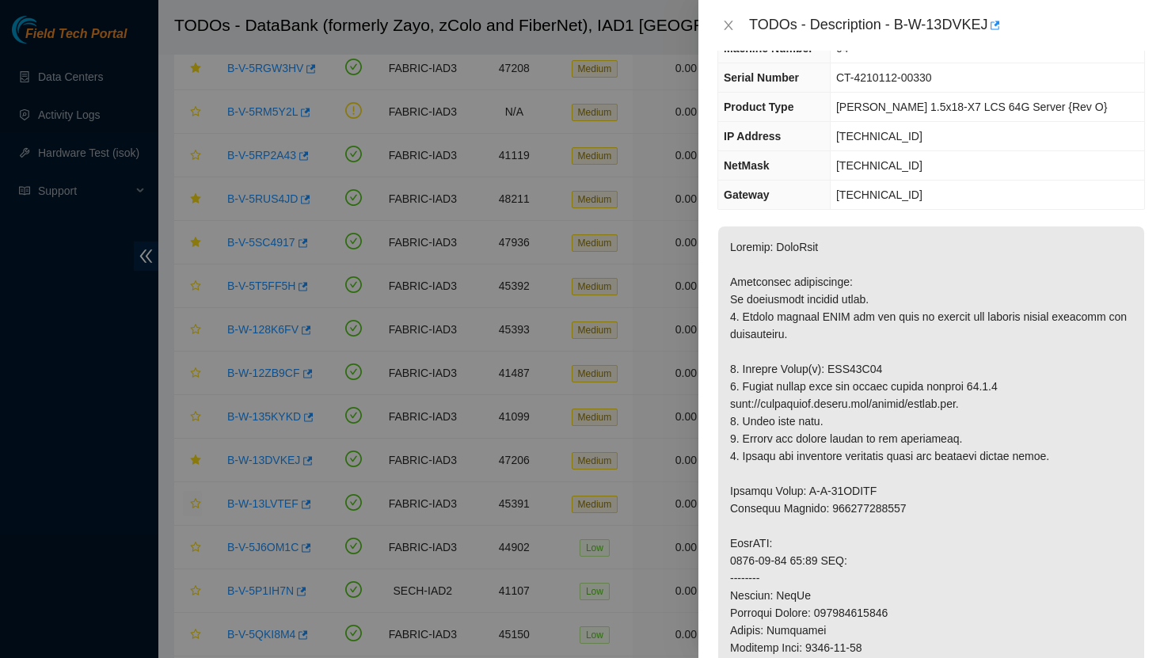
scroll to position [0, 0]
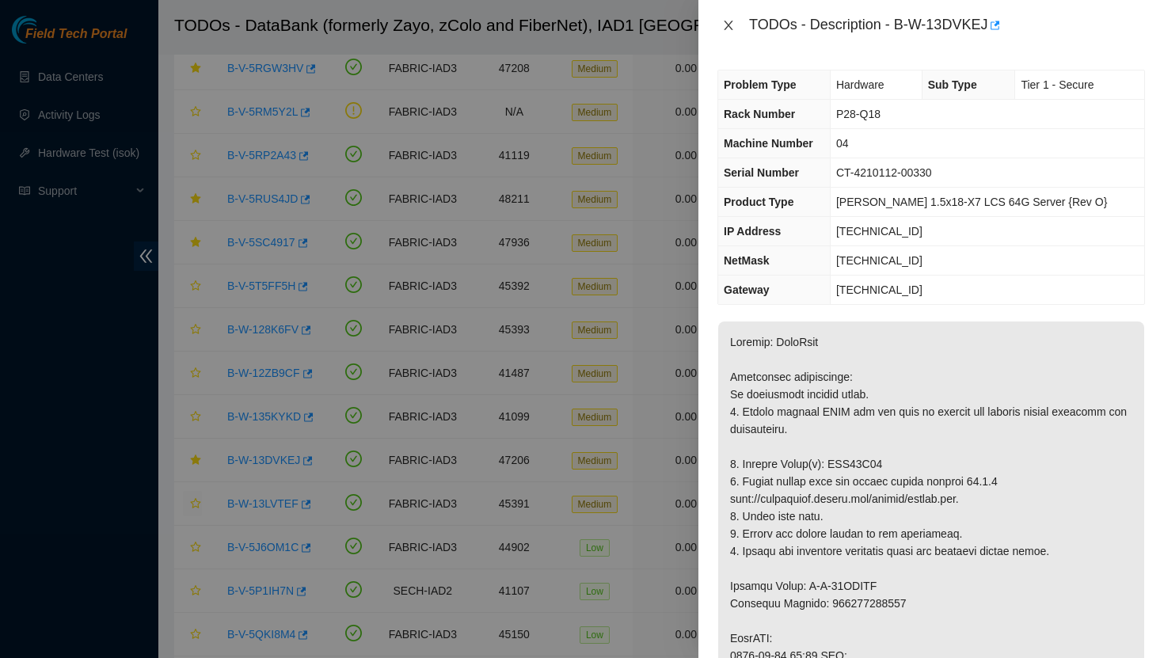
click at [725, 21] on icon "close" at bounding box center [728, 25] width 13 height 13
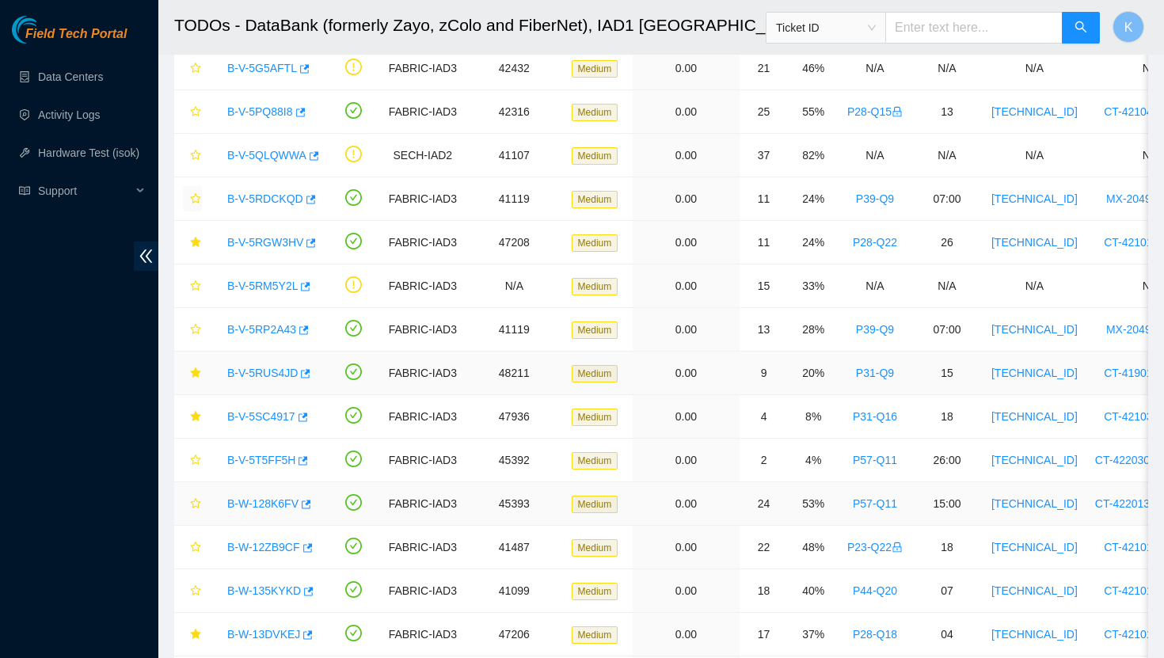
scroll to position [558, 0]
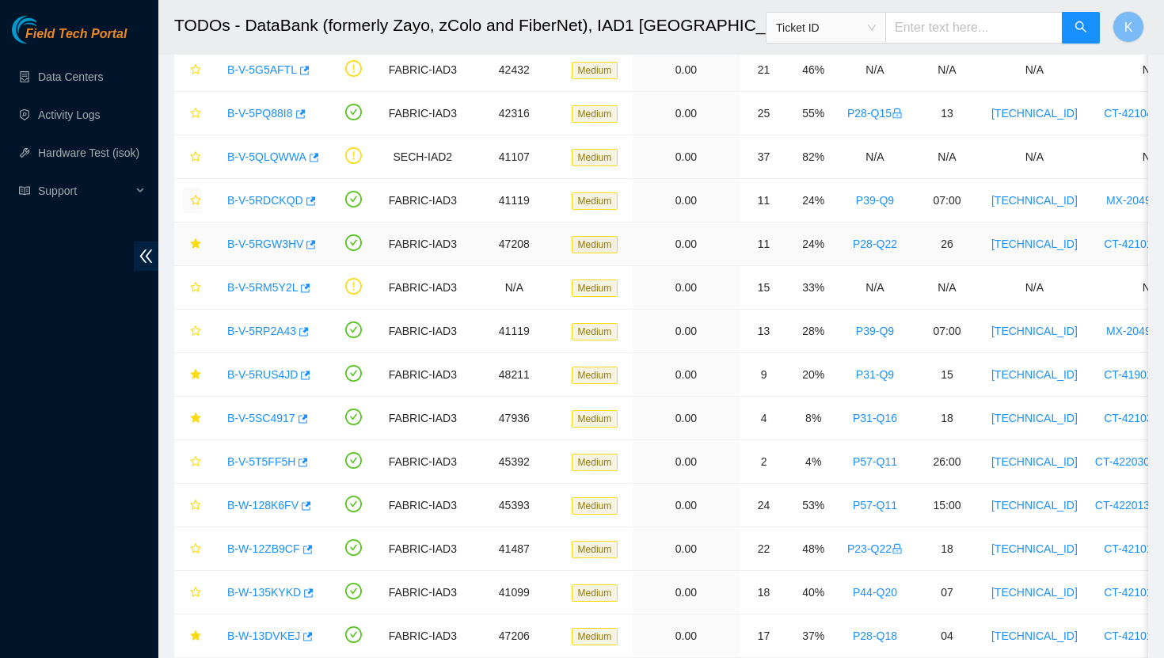
click at [257, 246] on link "B-V-5RGW3HV" at bounding box center [265, 244] width 76 height 13
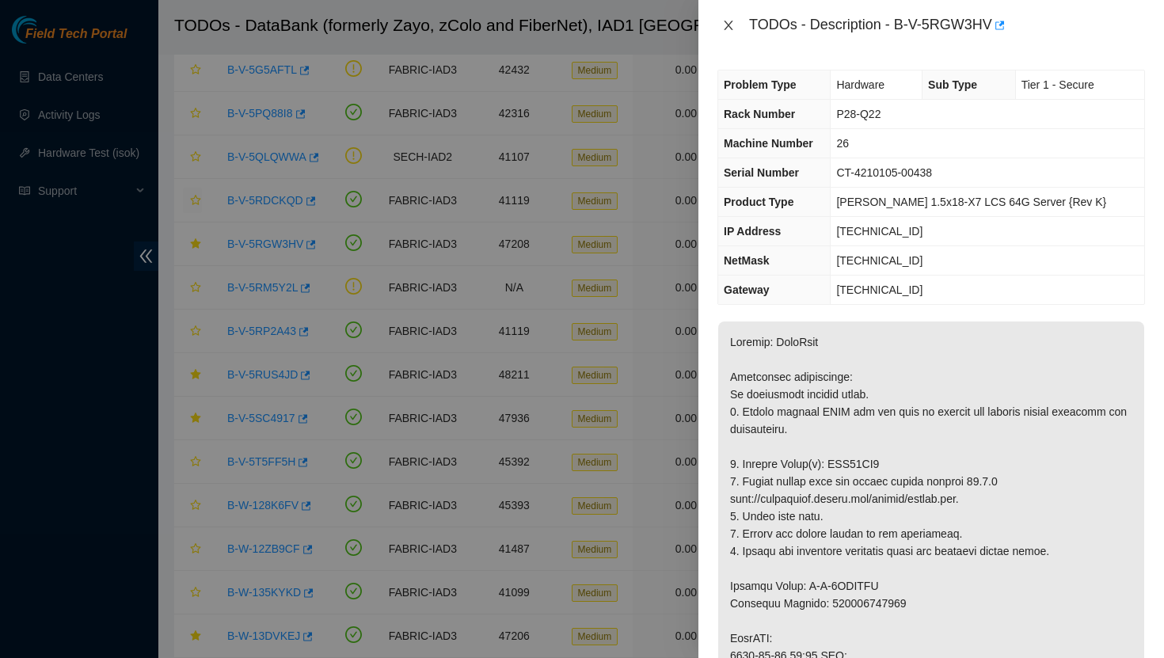
click at [725, 21] on icon "close" at bounding box center [728, 26] width 9 height 10
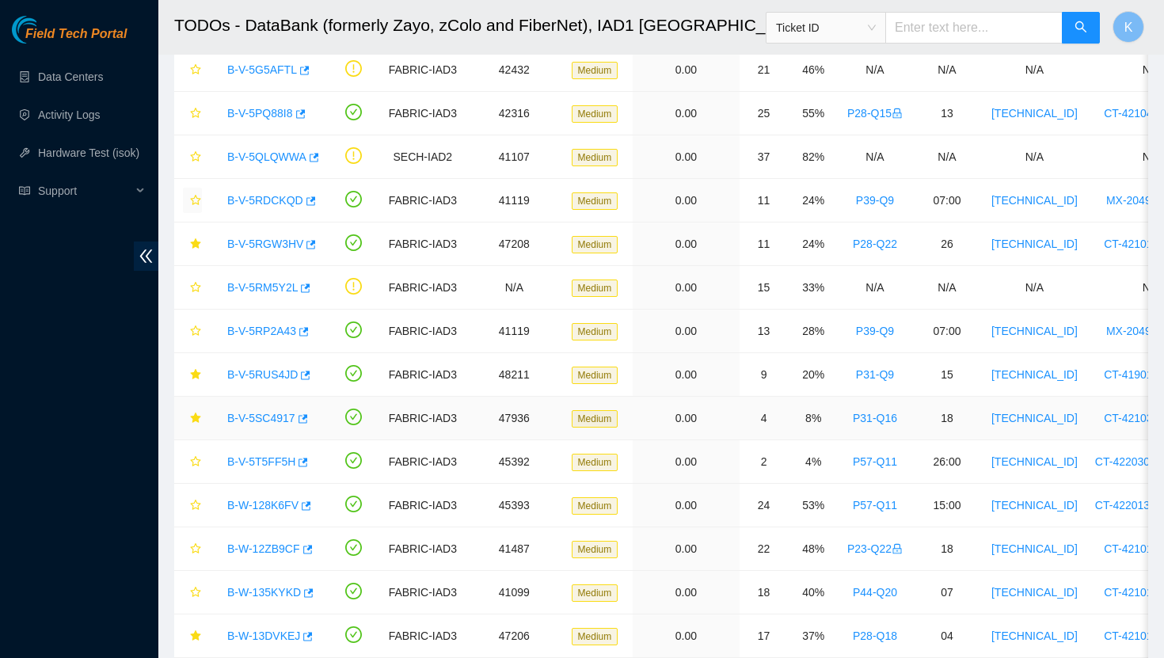
click at [261, 420] on link "B-V-5SC4917" at bounding box center [261, 418] width 68 height 13
